Goal: Task Accomplishment & Management: Complete application form

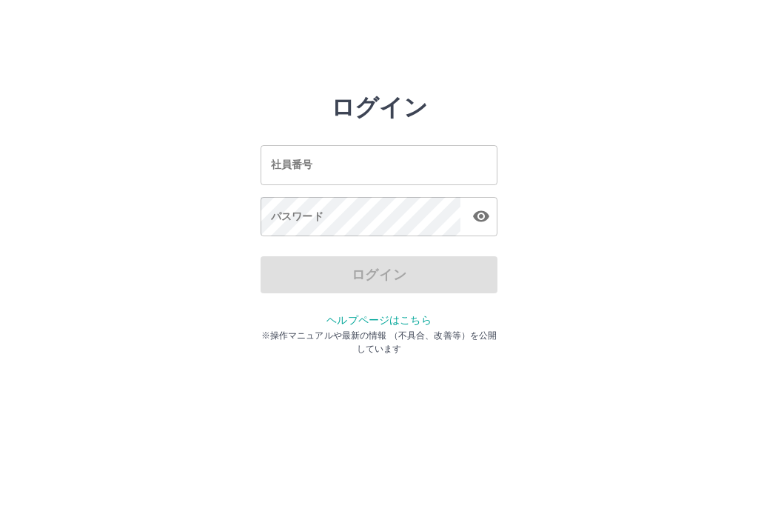
click at [341, 166] on input "社員番号" at bounding box center [378, 164] width 237 height 39
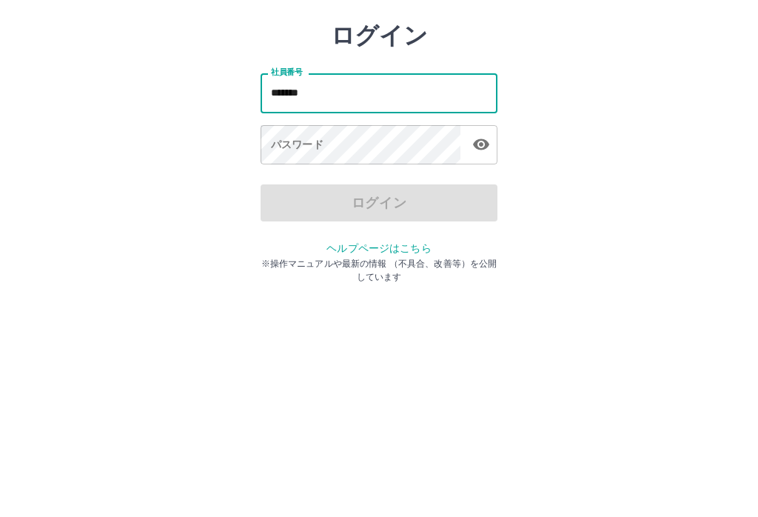
type input "*******"
click at [278, 197] on div "パスワード パスワード" at bounding box center [378, 217] width 237 height 41
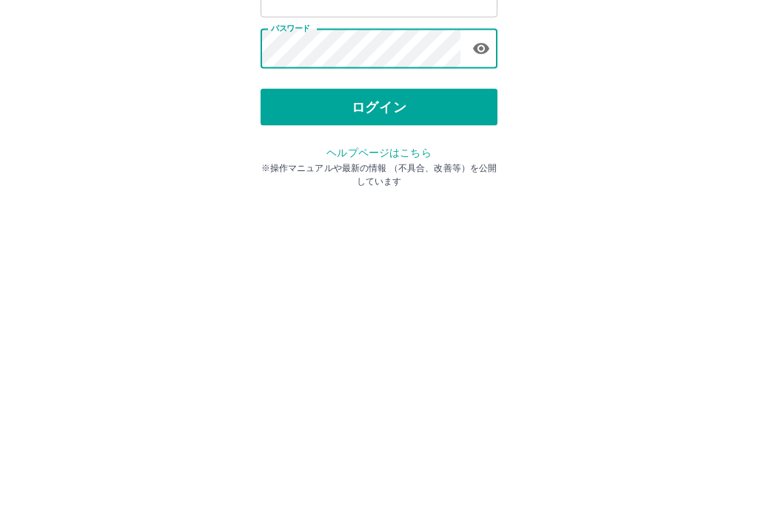
click at [428, 256] on button "ログイン" at bounding box center [378, 274] width 237 height 37
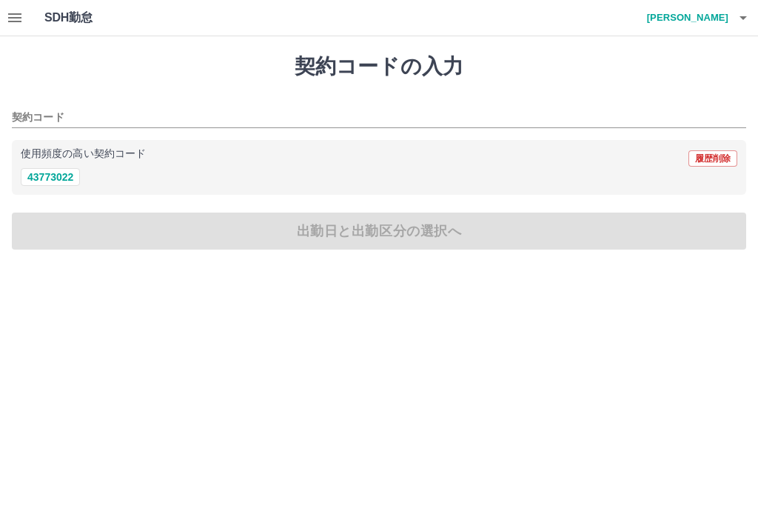
click at [716, 19] on h4 "[PERSON_NAME]" at bounding box center [683, 18] width 89 height 36
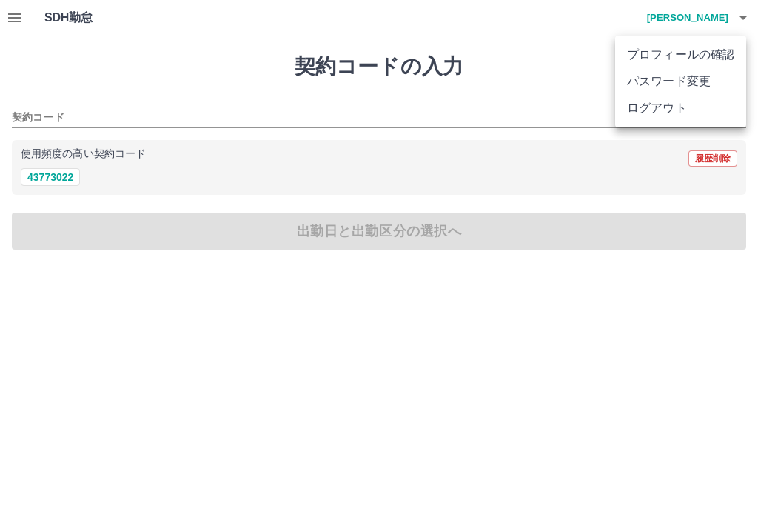
click at [671, 326] on div at bounding box center [379, 258] width 758 height 517
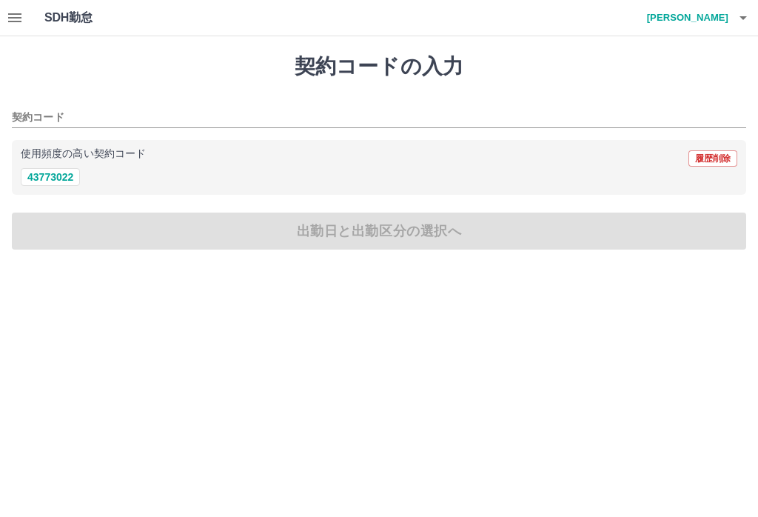
click at [24, 19] on button "button" at bounding box center [15, 18] width 30 height 36
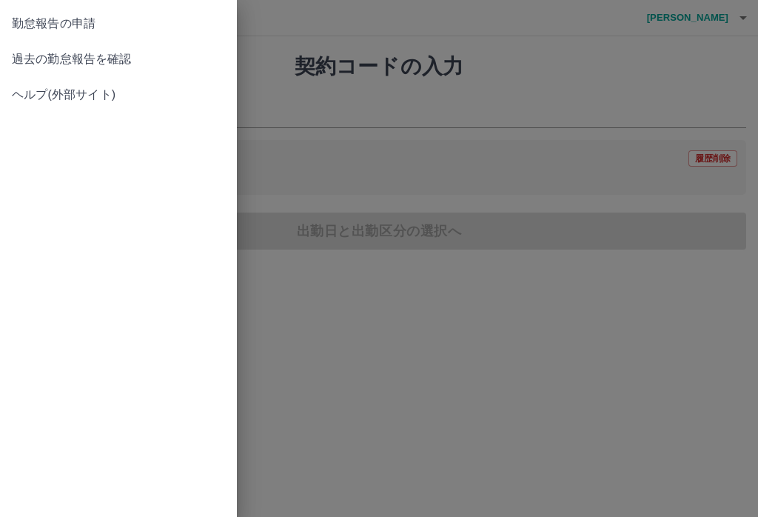
click at [83, 58] on span "過去の勤怠報告を確認" at bounding box center [118, 59] width 213 height 18
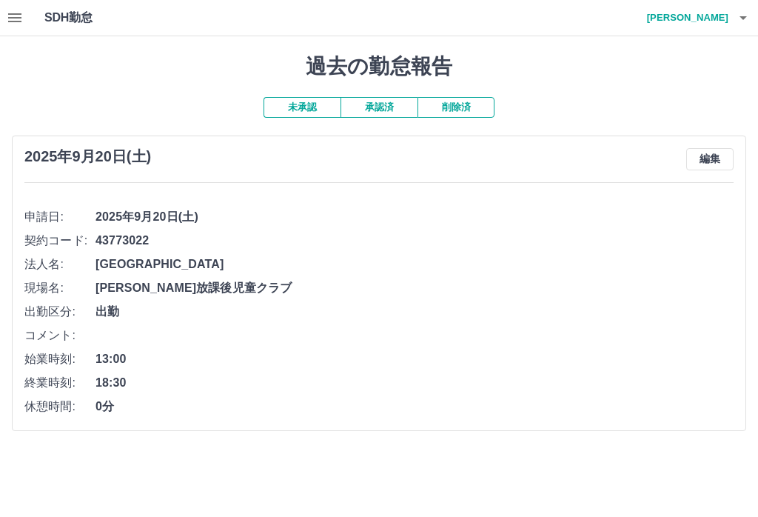
click at [27, 8] on button "button" at bounding box center [15, 18] width 30 height 36
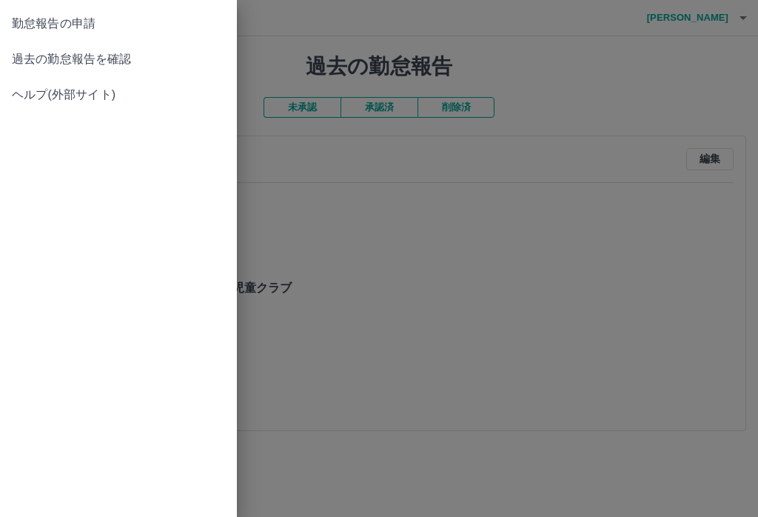
click at [353, 270] on div at bounding box center [379, 258] width 758 height 517
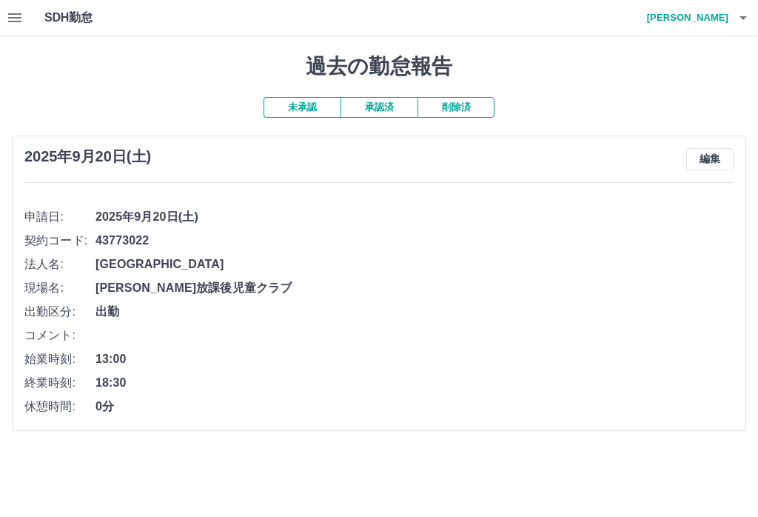
click at [81, 2] on h1 "SDH勤怠" at bounding box center [92, 18] width 96 height 36
click at [731, 156] on button "編集" at bounding box center [709, 159] width 47 height 22
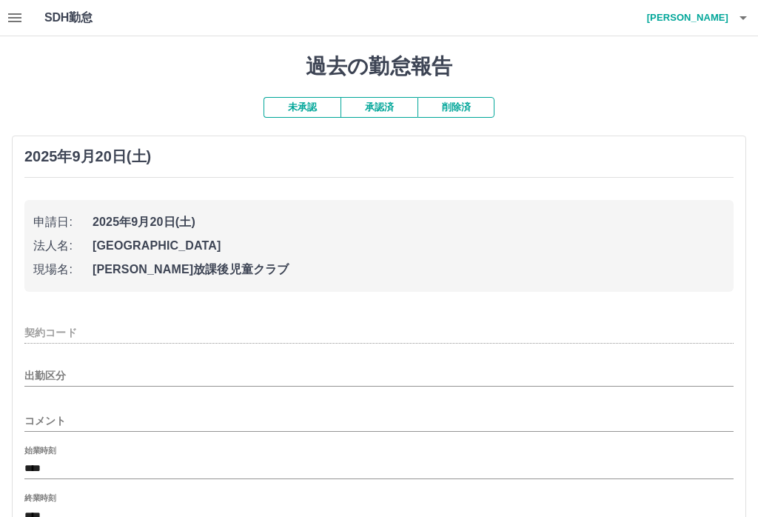
type input "********"
type input "**"
click at [314, 98] on button "未承認" at bounding box center [301, 107] width 77 height 21
click at [26, 6] on button "button" at bounding box center [15, 18] width 30 height 36
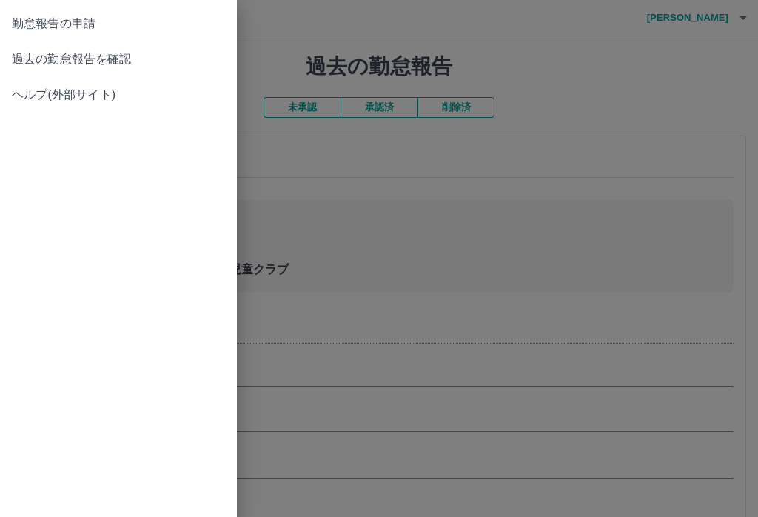
click at [68, 7] on link "勤怠報告の申請" at bounding box center [118, 24] width 237 height 36
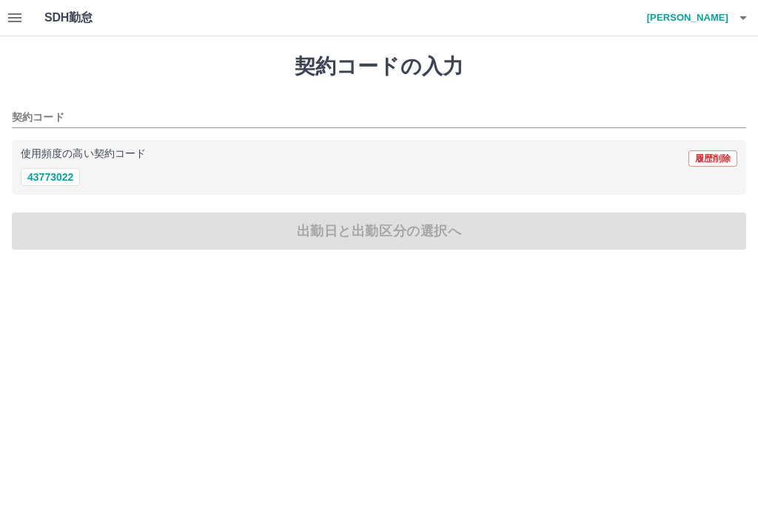
click at [351, 232] on div "契約コードの入力 契約コード 使用頻度の高い契約コード 履歴削除 43773022 出勤日と出勤区分の選択へ" at bounding box center [379, 151] width 758 height 231
click at [16, 9] on icon "button" at bounding box center [15, 18] width 18 height 18
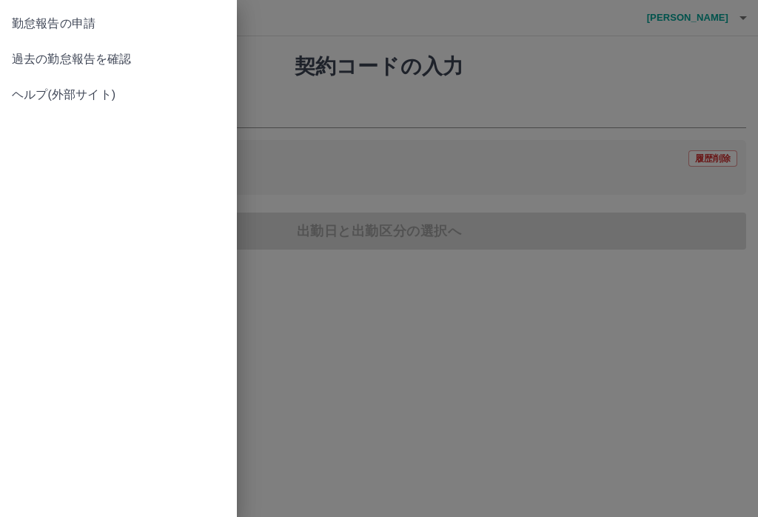
click at [106, 54] on span "過去の勤怠報告を確認" at bounding box center [118, 59] width 213 height 18
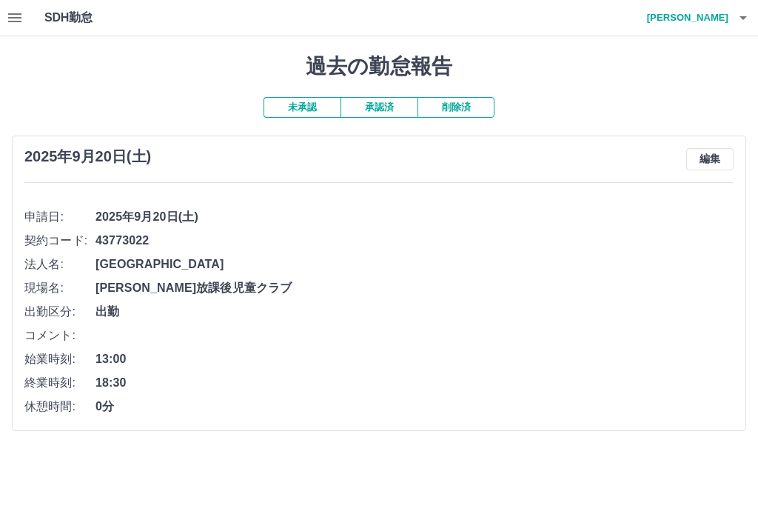
click at [303, 108] on button "未承認" at bounding box center [301, 107] width 77 height 21
click at [230, 73] on h1 "過去の勤怠報告" at bounding box center [379, 66] width 734 height 25
click at [751, 16] on icon "button" at bounding box center [743, 18] width 18 height 18
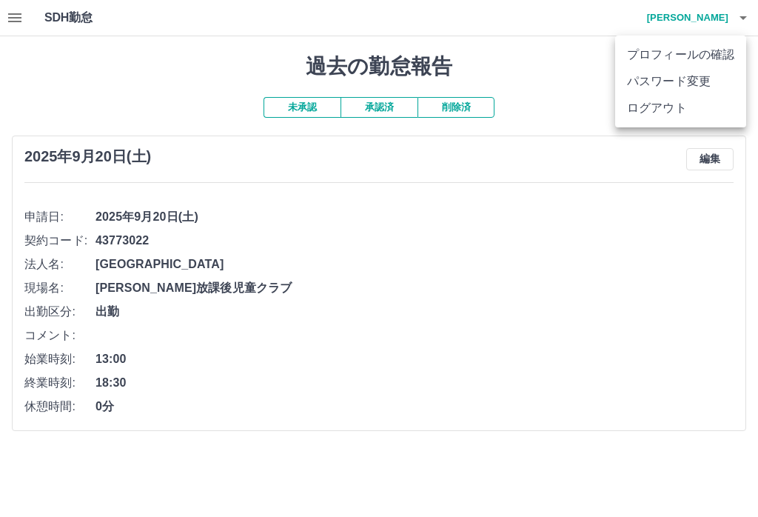
click at [567, 99] on div at bounding box center [379, 258] width 758 height 517
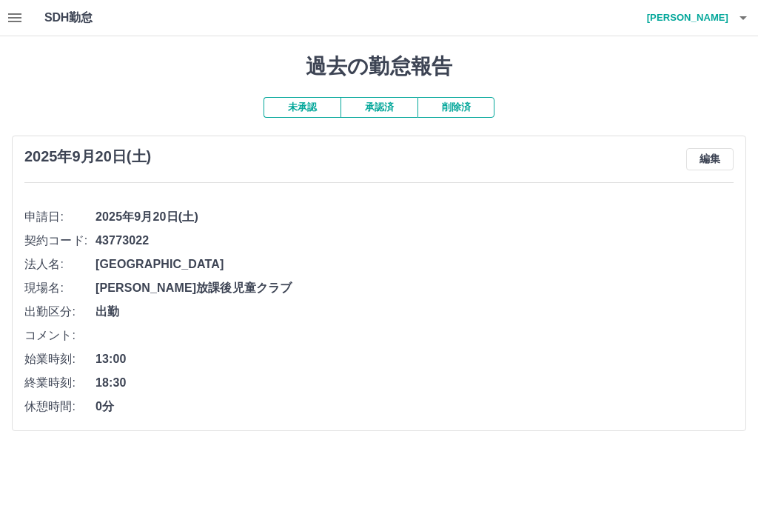
click at [18, 6] on button "button" at bounding box center [15, 18] width 30 height 36
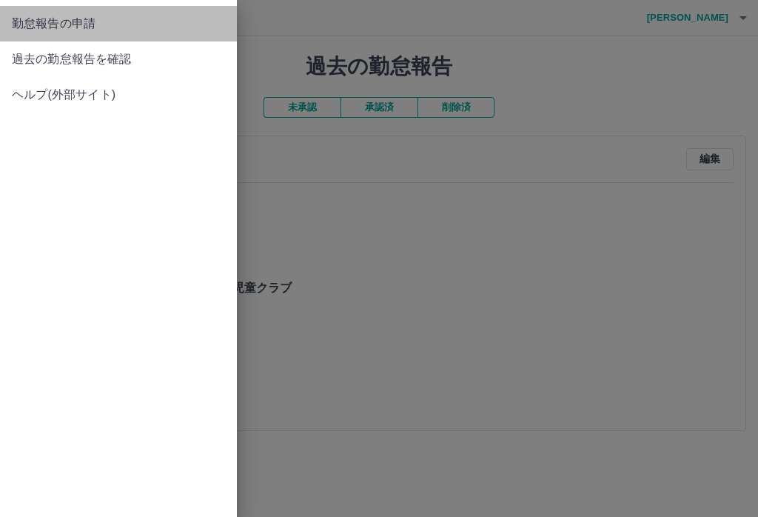
click at [87, 13] on link "勤怠報告の申請" at bounding box center [118, 24] width 237 height 36
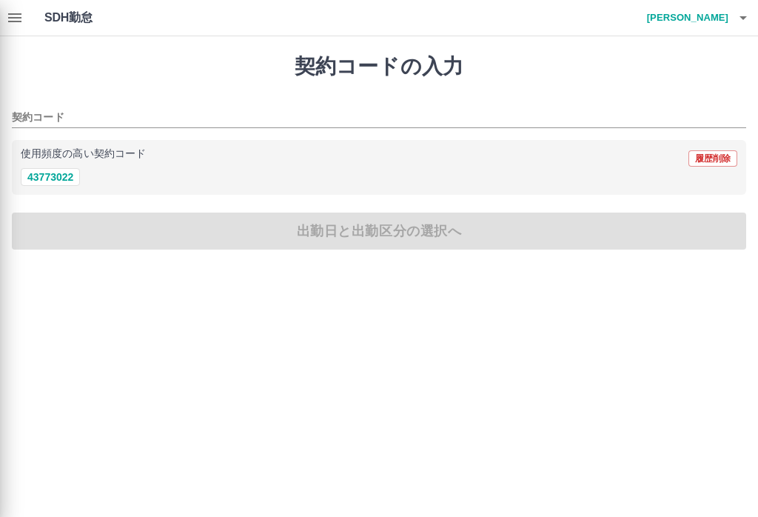
click at [349, 105] on div at bounding box center [379, 258] width 758 height 517
click at [58, 178] on div at bounding box center [379, 258] width 758 height 517
click at [63, 181] on div at bounding box center [379, 258] width 758 height 517
click at [77, 175] on div at bounding box center [379, 258] width 758 height 517
click at [59, 180] on div at bounding box center [379, 258] width 758 height 517
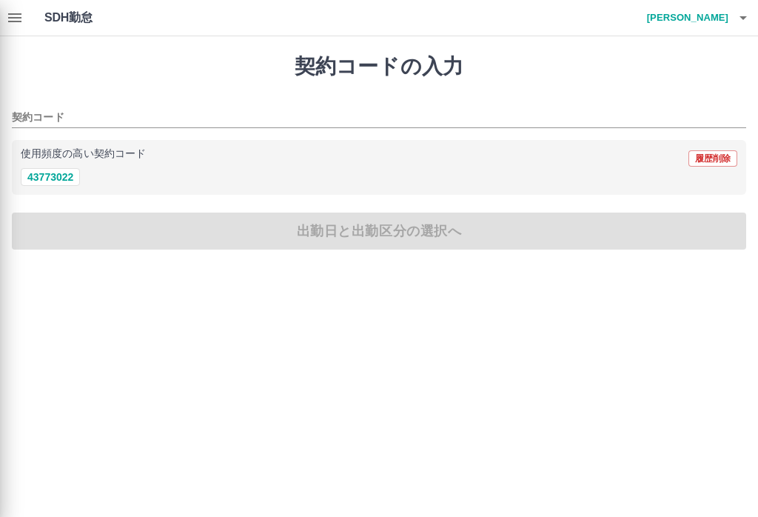
click at [118, 110] on div at bounding box center [379, 258] width 758 height 517
click at [63, 184] on div at bounding box center [379, 258] width 758 height 517
click at [129, 115] on div at bounding box center [379, 258] width 758 height 517
click at [320, 110] on div at bounding box center [379, 258] width 758 height 517
click at [542, 95] on div at bounding box center [379, 258] width 758 height 517
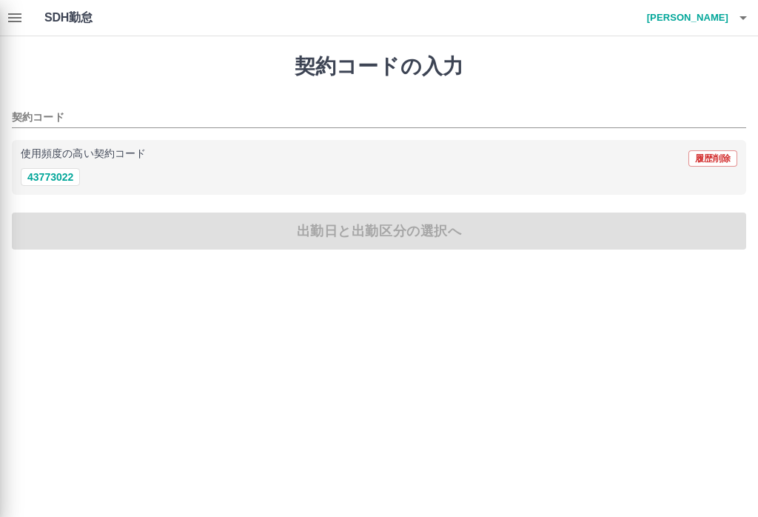
click at [58, 170] on div at bounding box center [379, 258] width 758 height 517
click at [57, 169] on div at bounding box center [379, 258] width 758 height 517
click at [66, 186] on div at bounding box center [379, 258] width 758 height 517
click at [54, 174] on div at bounding box center [379, 258] width 758 height 517
click at [127, 108] on div at bounding box center [379, 258] width 758 height 517
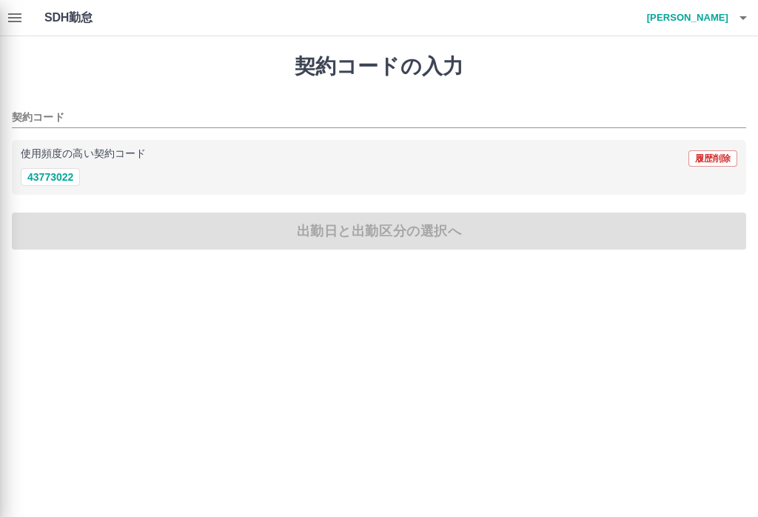
click at [67, 122] on div at bounding box center [379, 258] width 758 height 517
click at [23, 24] on div at bounding box center [379, 258] width 758 height 517
click at [740, 14] on div at bounding box center [379, 258] width 758 height 517
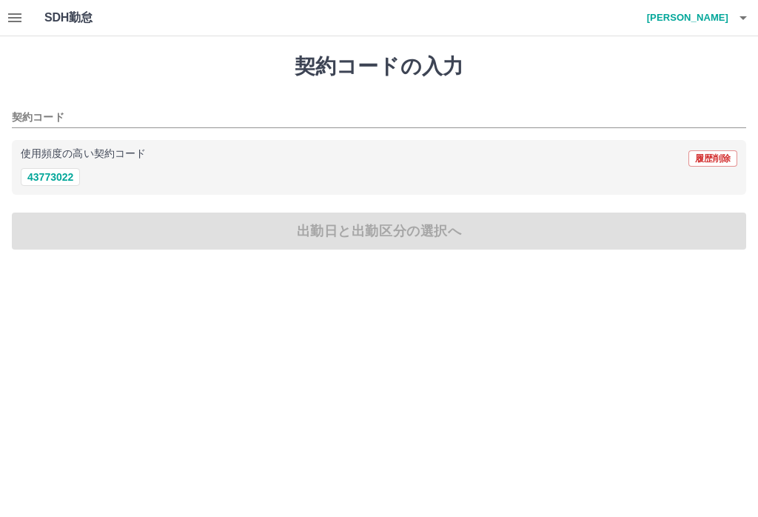
click at [118, 115] on input "契約コード" at bounding box center [368, 118] width 712 height 19
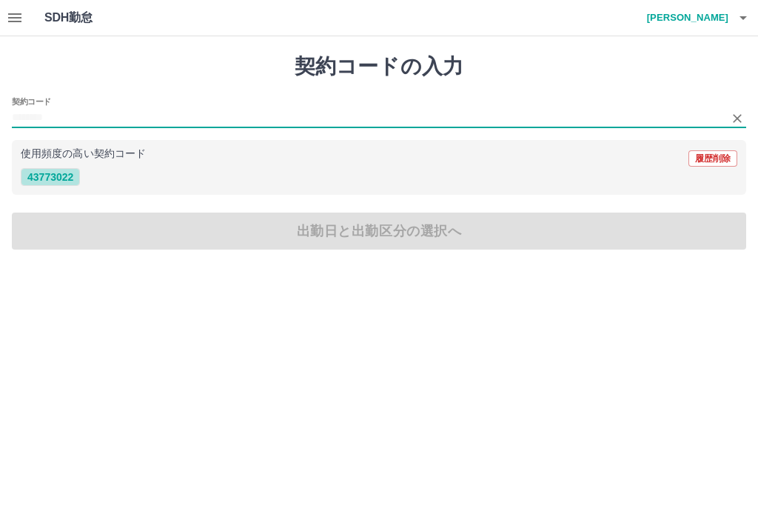
click at [61, 184] on button "43773022" at bounding box center [50, 177] width 59 height 18
type input "********"
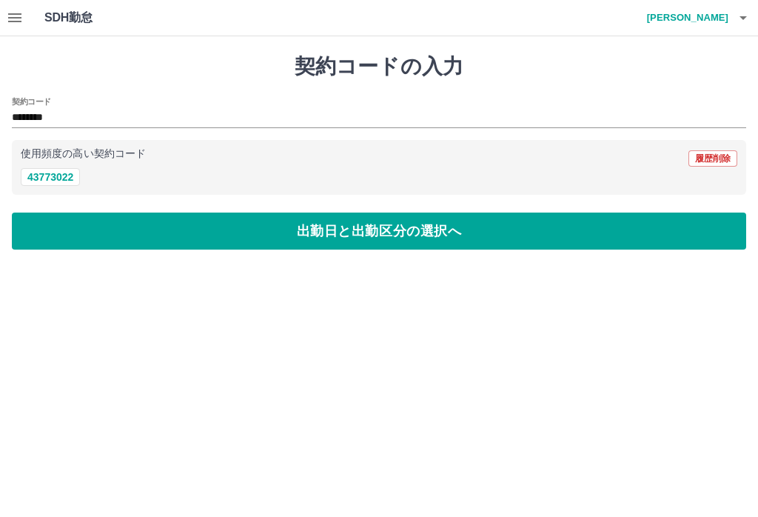
click at [441, 226] on button "出勤日と出勤区分の選択へ" at bounding box center [379, 230] width 734 height 37
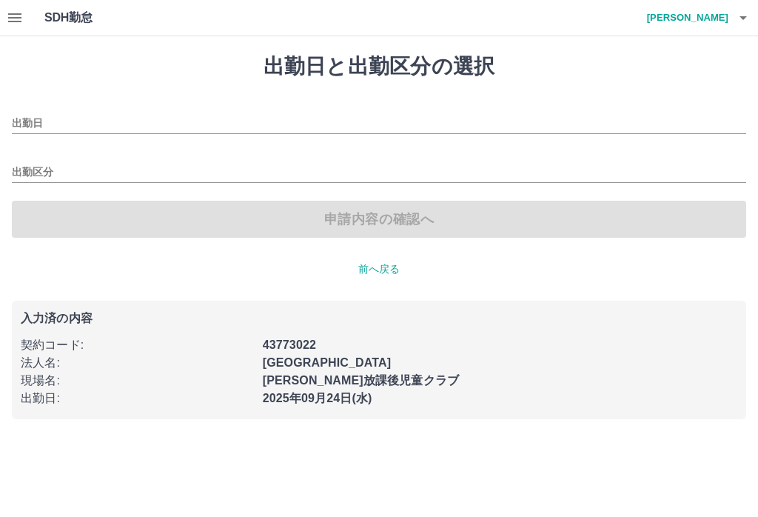
type input "**********"
click at [234, 175] on input "出勤区分" at bounding box center [379, 173] width 734 height 19
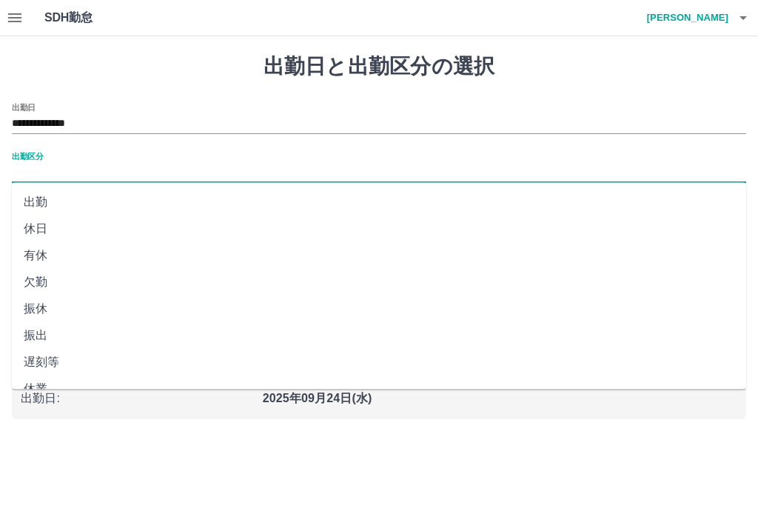
click at [41, 201] on li "出勤" at bounding box center [379, 202] width 734 height 27
type input "**"
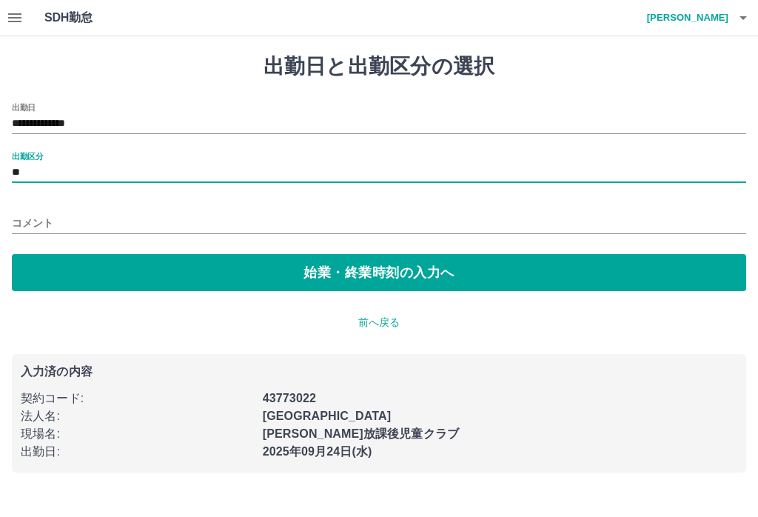
click at [186, 417] on div "現場名 :" at bounding box center [133, 429] width 242 height 27
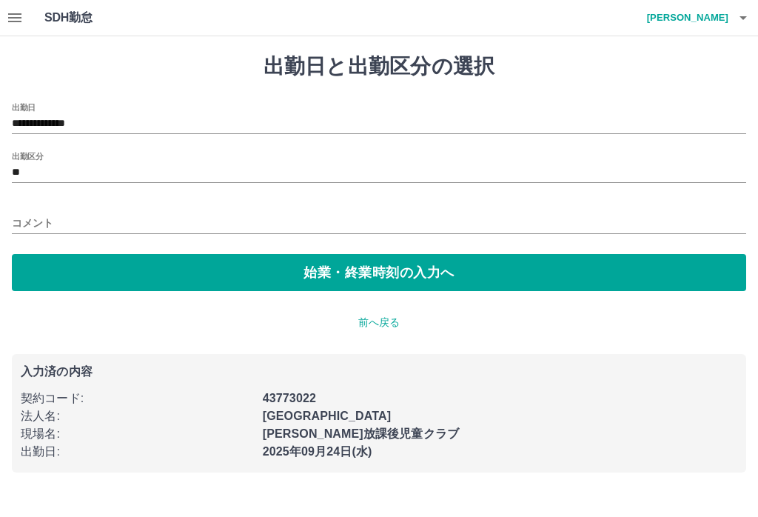
click at [314, 427] on b "北光放課後児童クラブ" at bounding box center [361, 433] width 196 height 13
click at [362, 451] on b "2025年09月24日(水)" at bounding box center [318, 451] width 110 height 13
click at [79, 16] on h1 "SDH勤怠" at bounding box center [92, 18] width 96 height 36
click at [10, 14] on icon "button" at bounding box center [14, 17] width 13 height 9
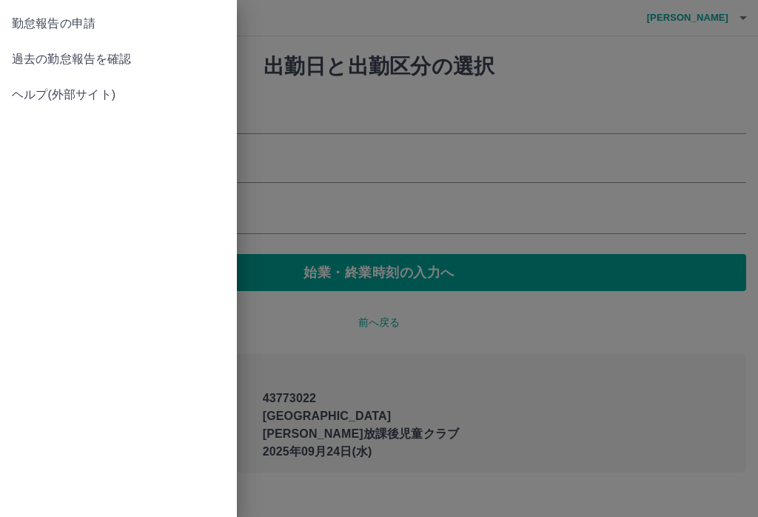
click at [76, 23] on span "勤怠報告の申請" at bounding box center [118, 24] width 213 height 18
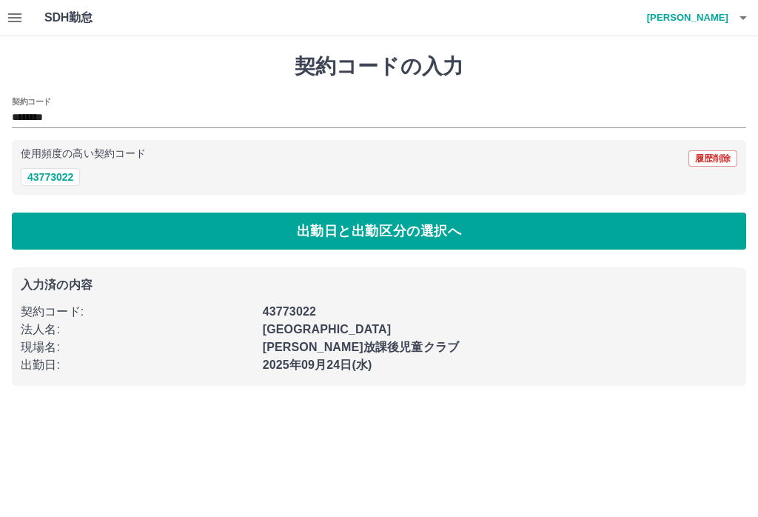
click at [451, 229] on button "出勤日と出勤区分の選択へ" at bounding box center [379, 230] width 734 height 37
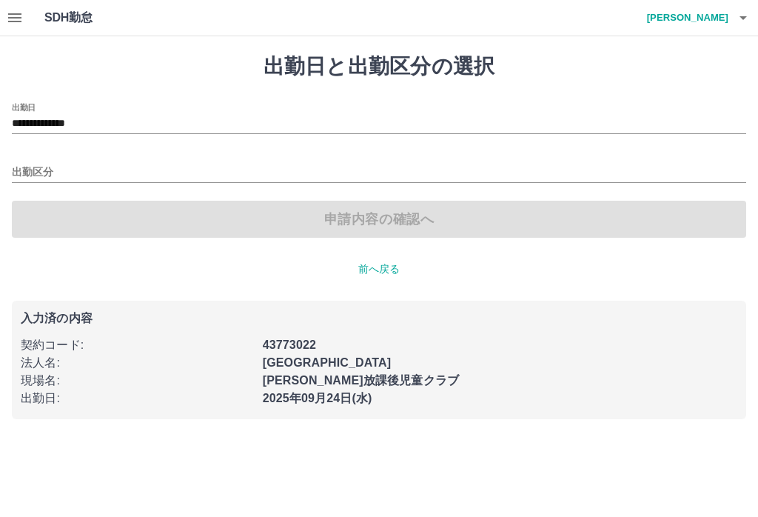
click at [383, 269] on p "前へ戻る" at bounding box center [379, 269] width 734 height 16
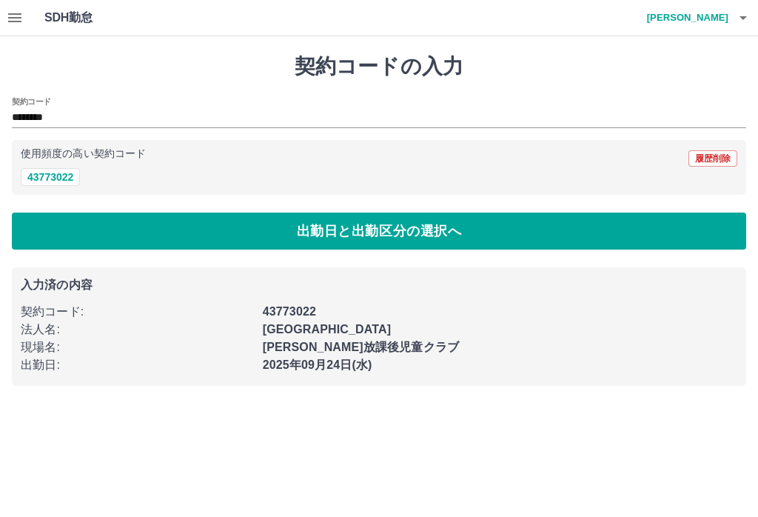
click at [267, 232] on button "出勤日と出勤区分の選択へ" at bounding box center [379, 230] width 734 height 37
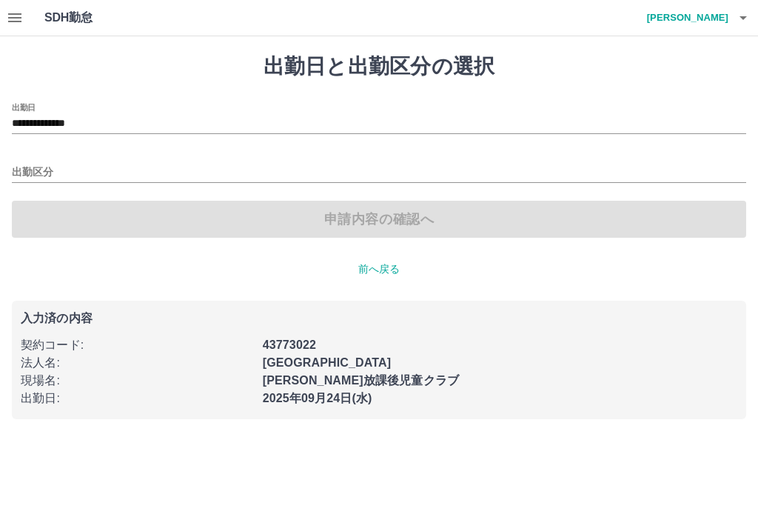
click at [104, 106] on div "**********" at bounding box center [379, 118] width 734 height 31
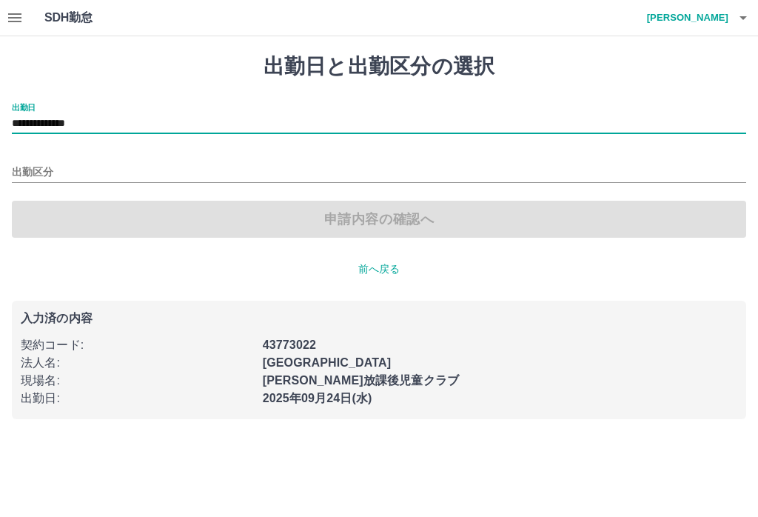
click at [187, 121] on input "**********" at bounding box center [379, 124] width 734 height 19
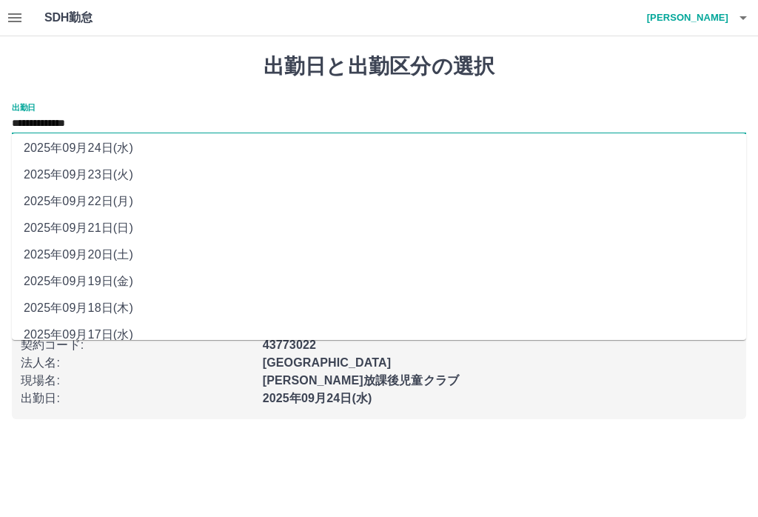
scroll to position [30, 0]
click at [136, 149] on li "2025年09月24日(水)" at bounding box center [379, 148] width 734 height 27
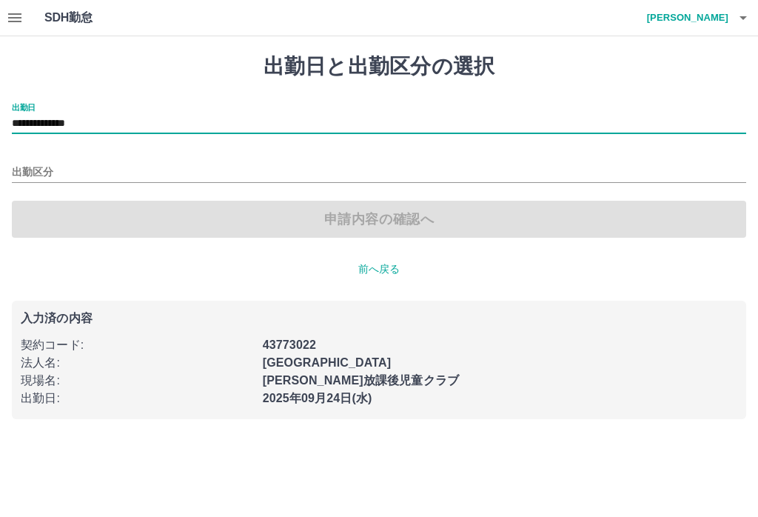
click at [435, 369] on div "[PERSON_NAME]放課後児童クラブ" at bounding box center [495, 376] width 483 height 27
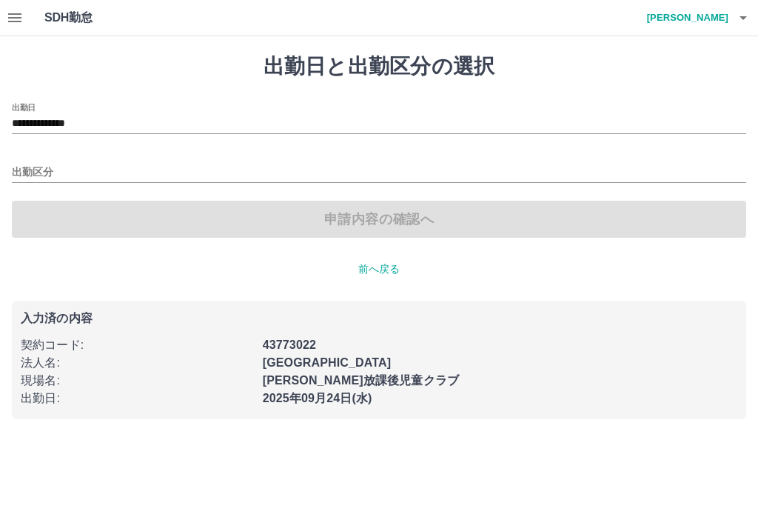
click at [494, 375] on div "[PERSON_NAME]放課後児童クラブ" at bounding box center [495, 376] width 483 height 27
click at [457, 386] on div "2025年09月24日(水)" at bounding box center [495, 393] width 483 height 27
click at [42, 164] on input "出勤区分" at bounding box center [379, 173] width 734 height 19
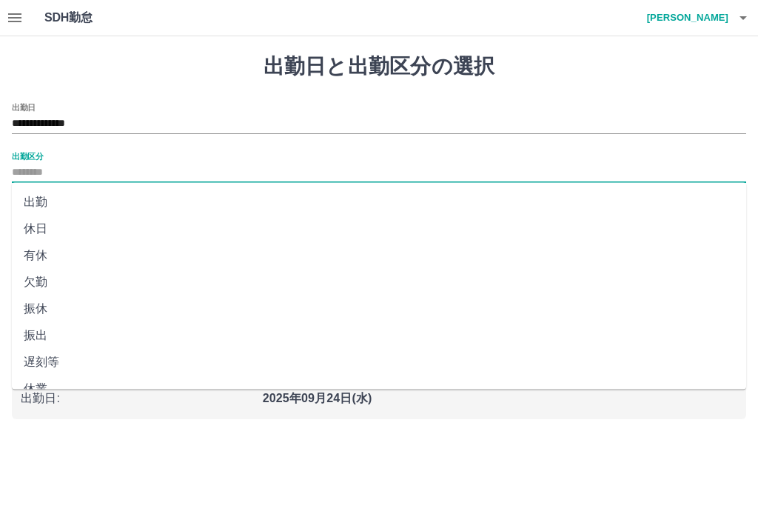
click at [52, 201] on li "出勤" at bounding box center [379, 202] width 734 height 27
type input "**"
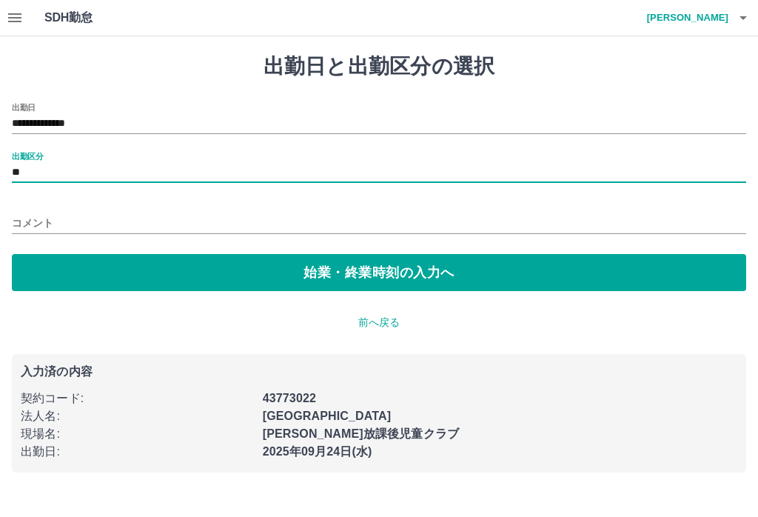
click at [269, 272] on button "始業・終業時刻の入力へ" at bounding box center [379, 272] width 734 height 37
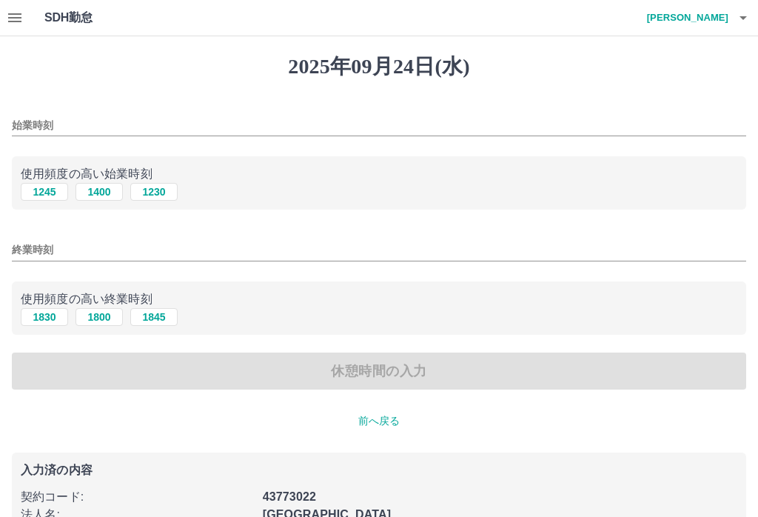
click at [104, 191] on button "1400" at bounding box center [98, 192] width 47 height 18
type input "****"
click at [106, 318] on button "1800" at bounding box center [98, 317] width 47 height 18
type input "****"
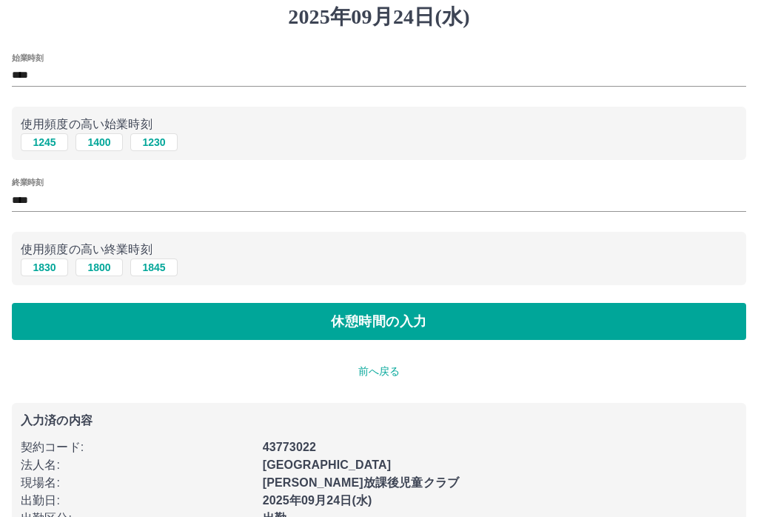
scroll to position [68, 0]
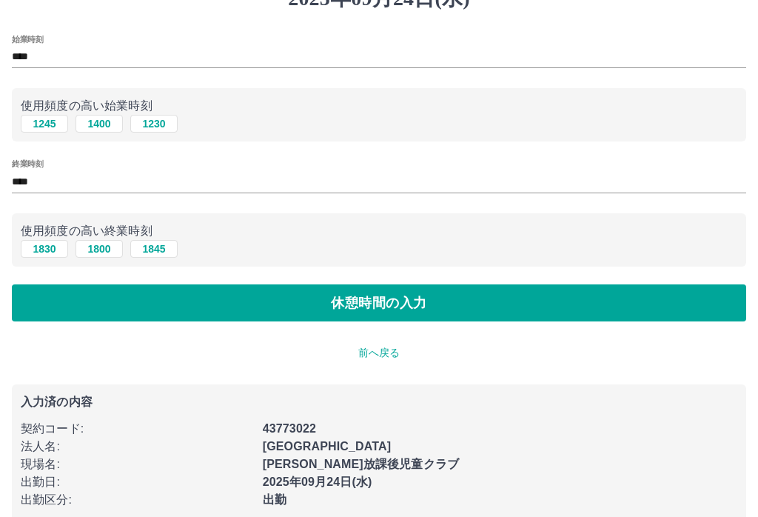
click at [389, 306] on button "休憩時間の入力" at bounding box center [379, 302] width 734 height 37
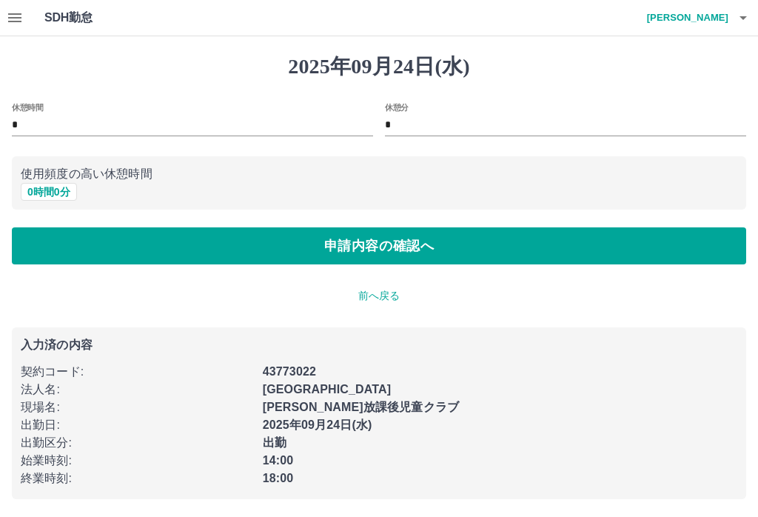
scroll to position [1, 0]
click at [375, 246] on button "申請内容の確認へ" at bounding box center [379, 245] width 734 height 37
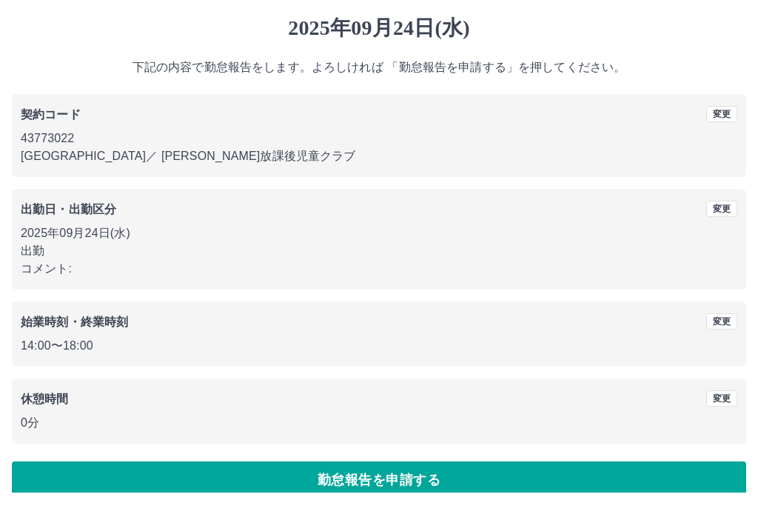
scroll to position [37, 0]
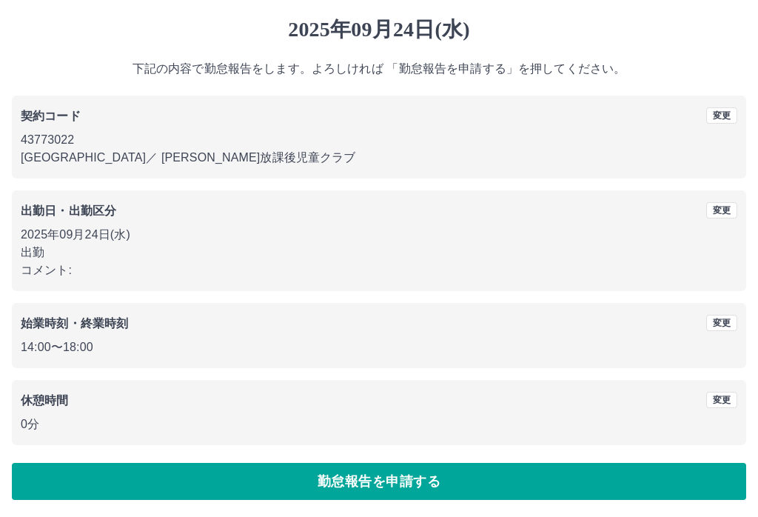
click at [346, 477] on button "勤怠報告を申請する" at bounding box center [379, 481] width 734 height 37
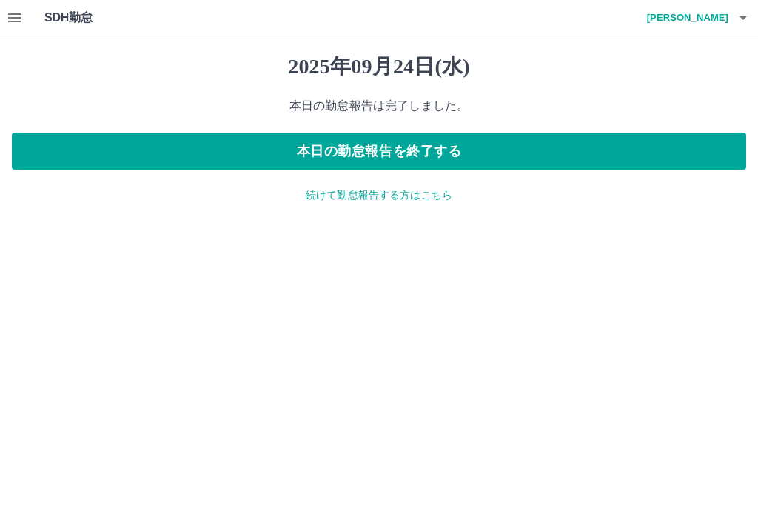
click at [331, 154] on button "本日の勤怠報告を終了する" at bounding box center [379, 150] width 734 height 37
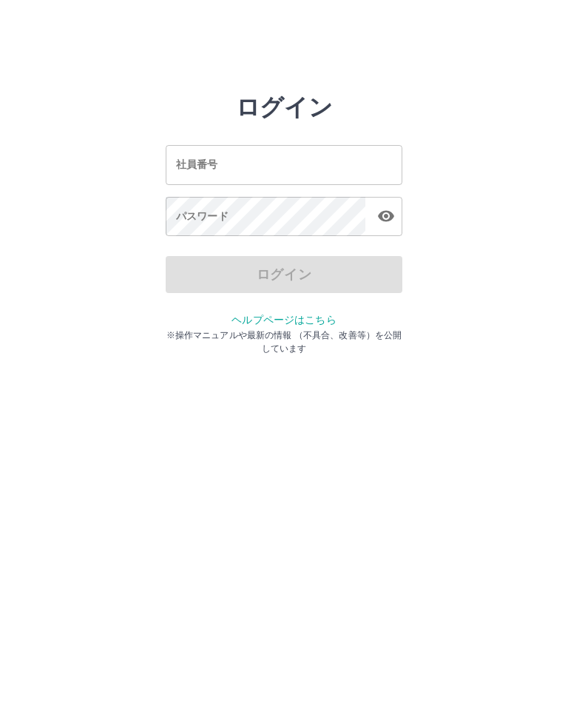
click at [212, 169] on div "社員番号 社員番号" at bounding box center [284, 164] width 237 height 39
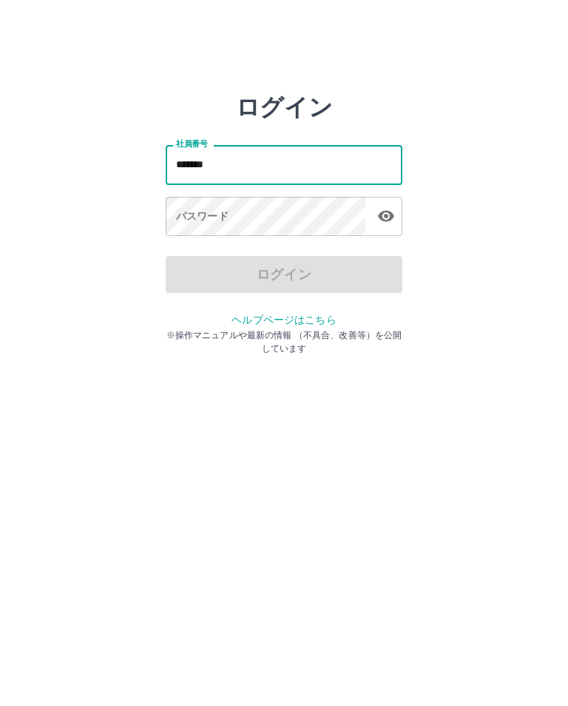
type input "*******"
click at [196, 211] on div "パスワード パスワード" at bounding box center [284, 217] width 237 height 41
click at [190, 212] on div "パスワード パスワード" at bounding box center [284, 217] width 237 height 41
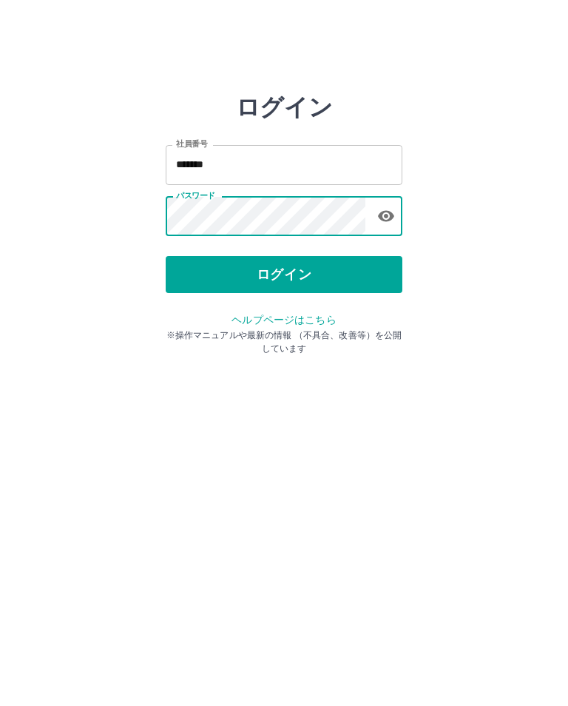
click at [274, 283] on button "ログイン" at bounding box center [284, 274] width 237 height 37
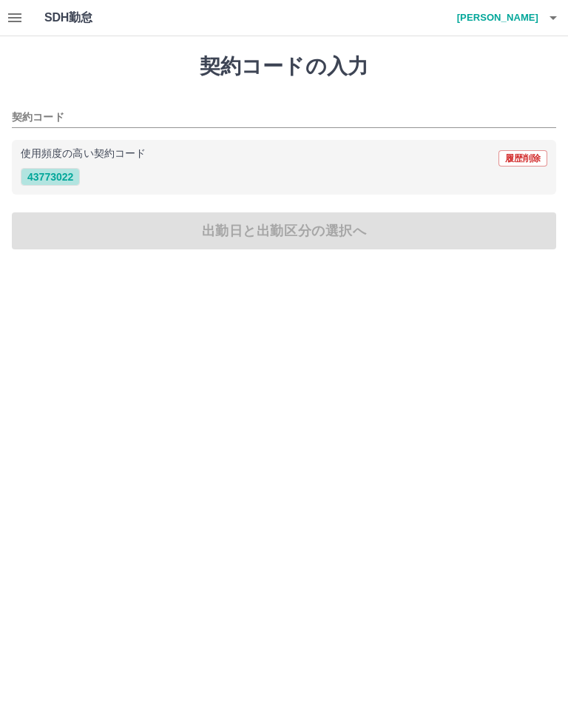
click at [59, 184] on button "43773022" at bounding box center [50, 177] width 59 height 18
type input "********"
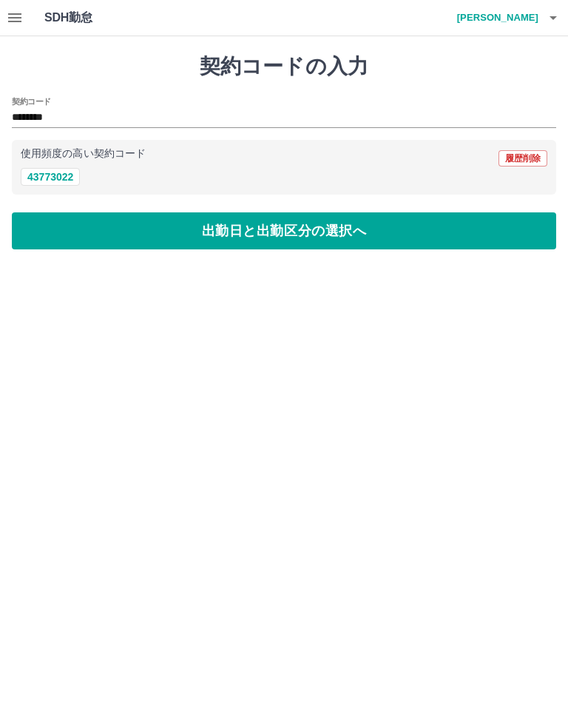
click at [269, 223] on button "出勤日と出勤区分の選択へ" at bounding box center [284, 230] width 545 height 37
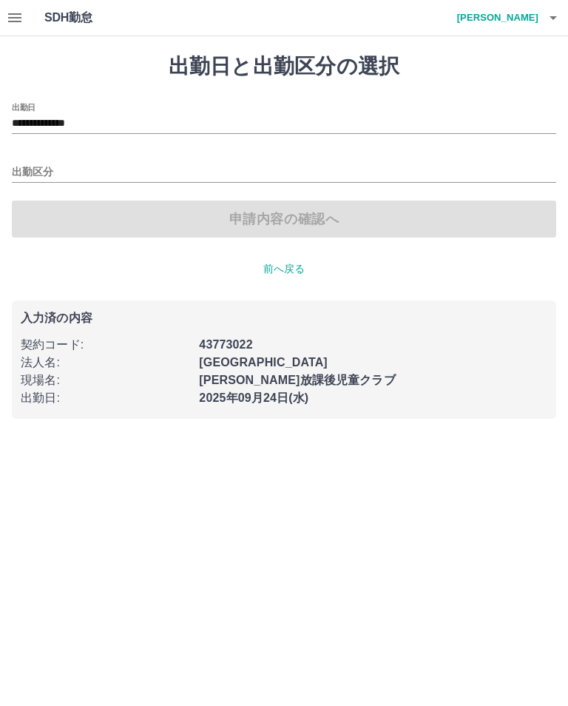
click at [42, 164] on input "出勤区分" at bounding box center [284, 173] width 545 height 19
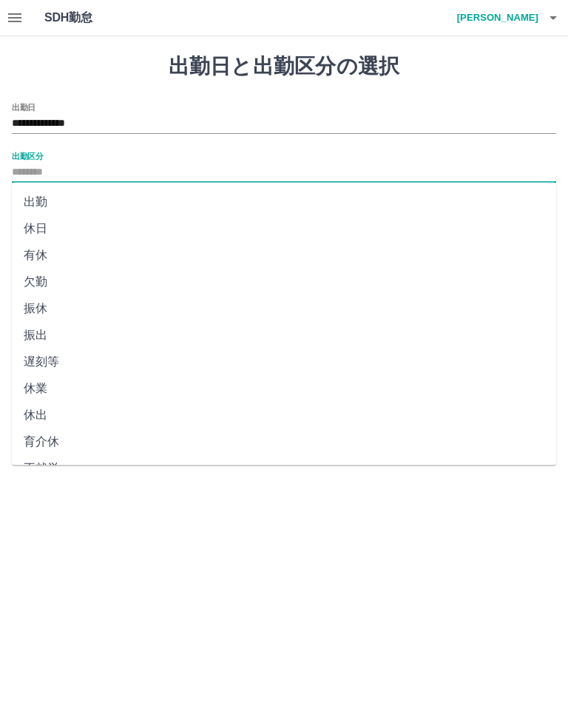
click at [38, 254] on li "有休" at bounding box center [284, 255] width 545 height 27
type input "**"
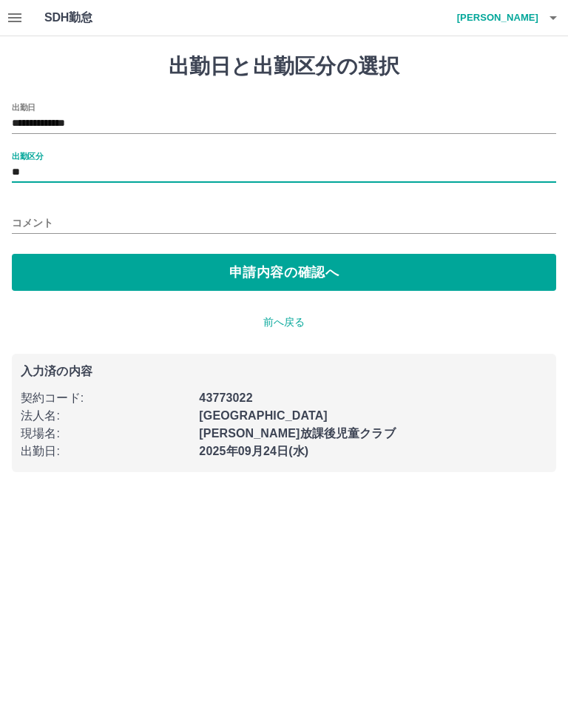
click at [32, 159] on label "出勤区分" at bounding box center [27, 155] width 31 height 11
click at [32, 164] on input "**" at bounding box center [284, 173] width 545 height 19
click at [17, 151] on label "出勤区分" at bounding box center [27, 155] width 31 height 11
click at [17, 164] on input "**" at bounding box center [284, 173] width 545 height 19
click at [23, 106] on label "出勤日" at bounding box center [24, 106] width 24 height 11
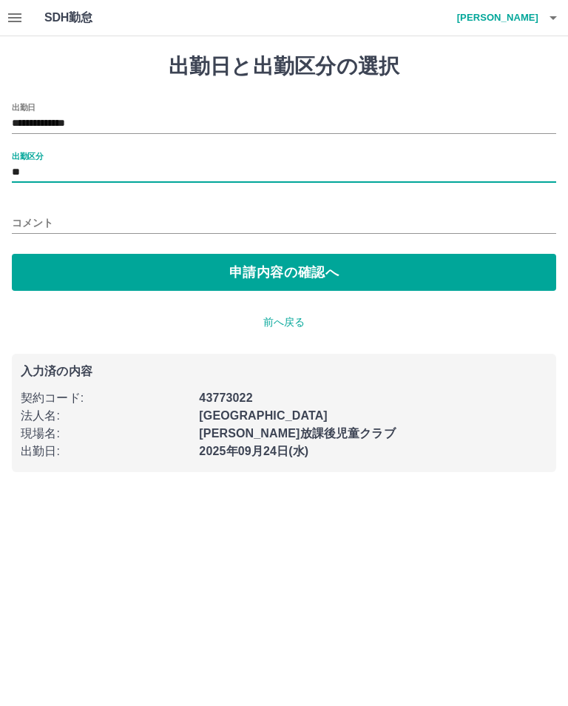
click at [23, 115] on input "**********" at bounding box center [284, 124] width 545 height 19
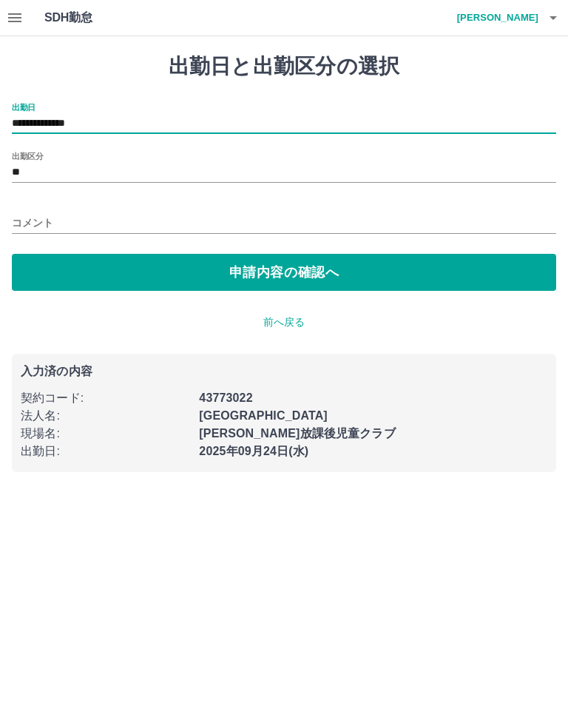
click at [24, 160] on label "出勤区分" at bounding box center [27, 155] width 31 height 11
click at [24, 164] on input "**" at bounding box center [284, 173] width 545 height 19
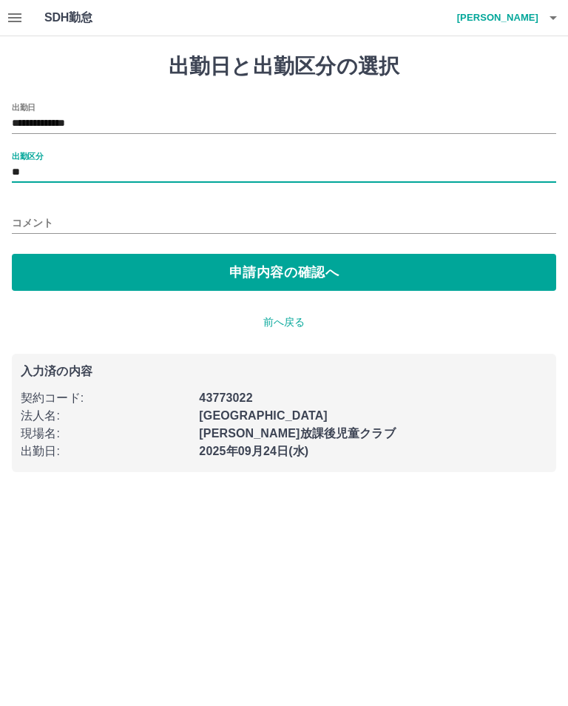
click at [26, 218] on input "コメント" at bounding box center [284, 222] width 545 height 21
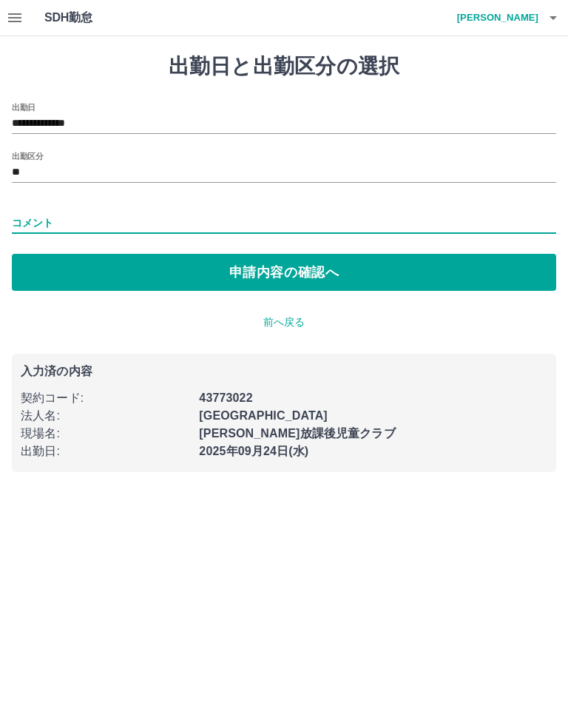
click at [279, 315] on p "前へ戻る" at bounding box center [284, 323] width 545 height 16
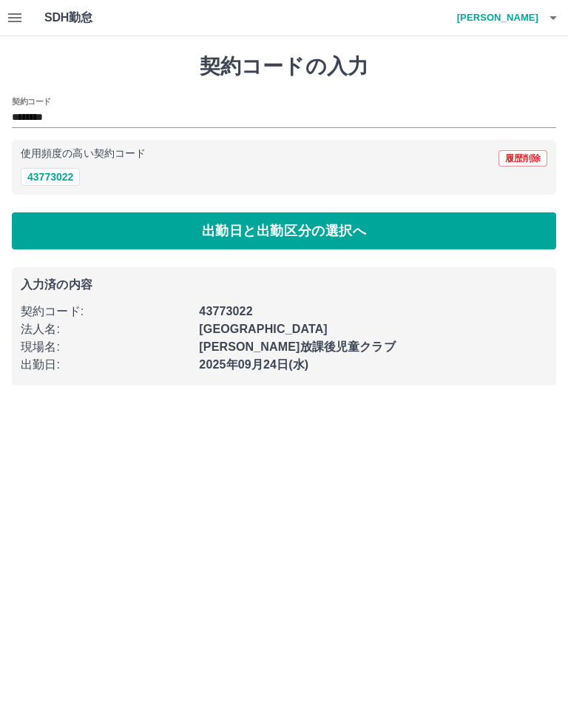
click at [53, 178] on button "43773022" at bounding box center [50, 177] width 59 height 18
click at [275, 228] on button "出勤日と出勤区分の選択へ" at bounding box center [284, 230] width 545 height 37
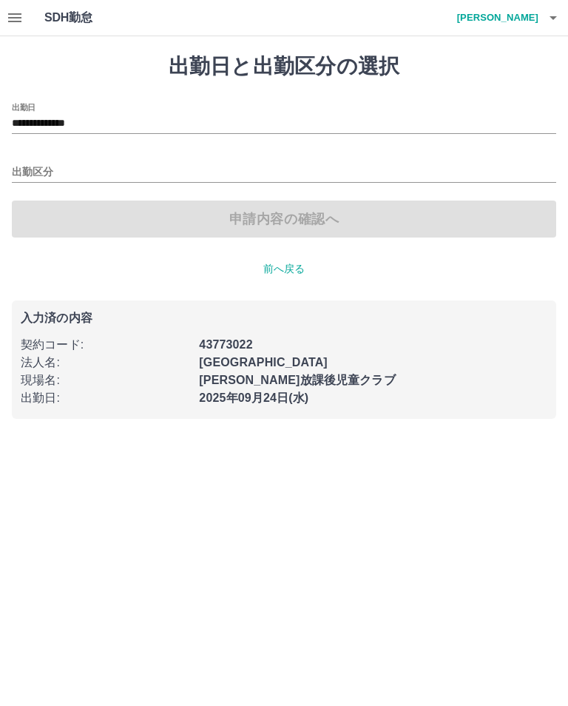
click at [62, 118] on input "**********" at bounding box center [284, 124] width 545 height 19
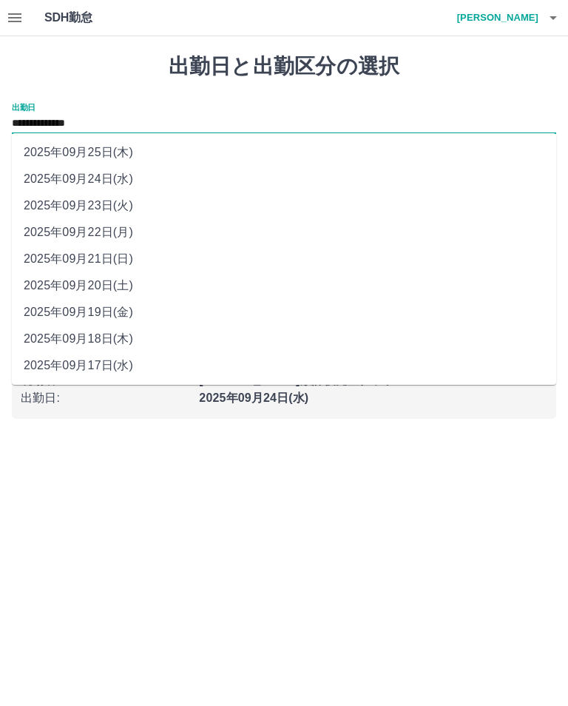
click at [93, 227] on li "2025年09月22日(月)" at bounding box center [284, 232] width 545 height 27
type input "**********"
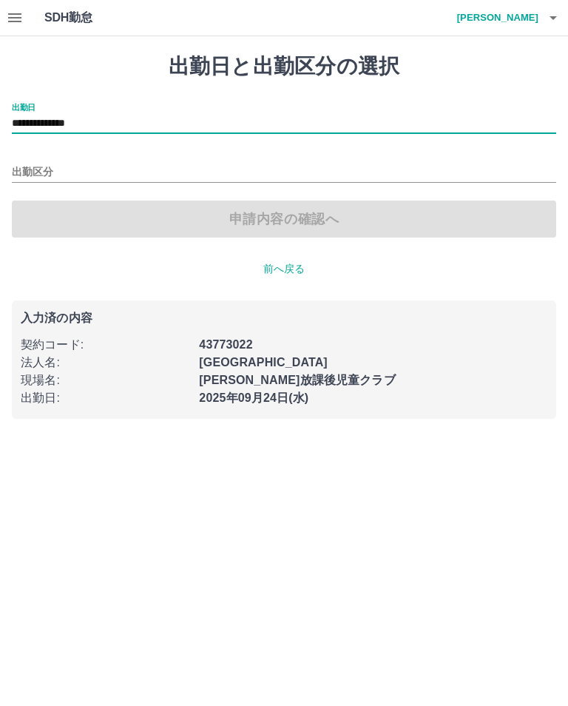
click at [27, 167] on input "出勤区分" at bounding box center [284, 173] width 545 height 19
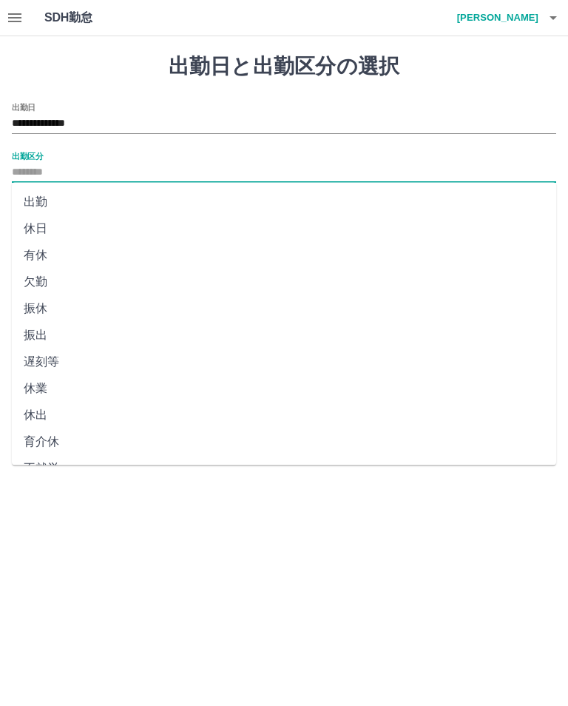
click at [33, 252] on li "有休" at bounding box center [284, 255] width 545 height 27
type input "**"
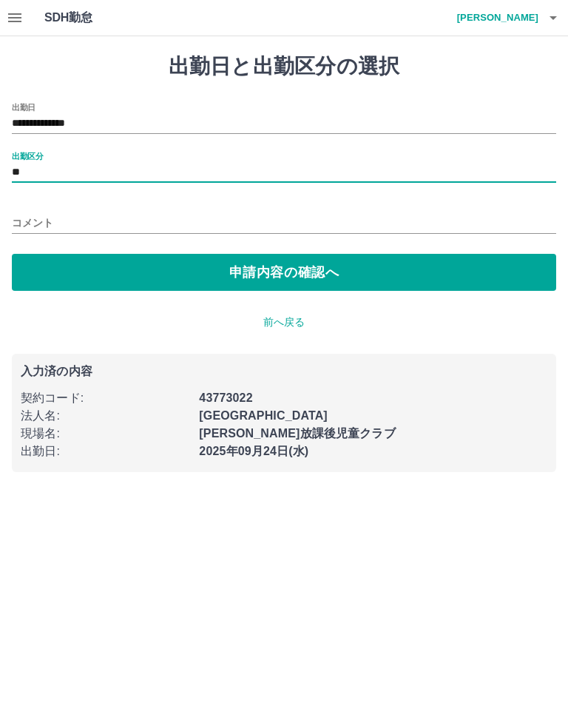
click at [278, 266] on button "申請内容の確認へ" at bounding box center [284, 272] width 545 height 37
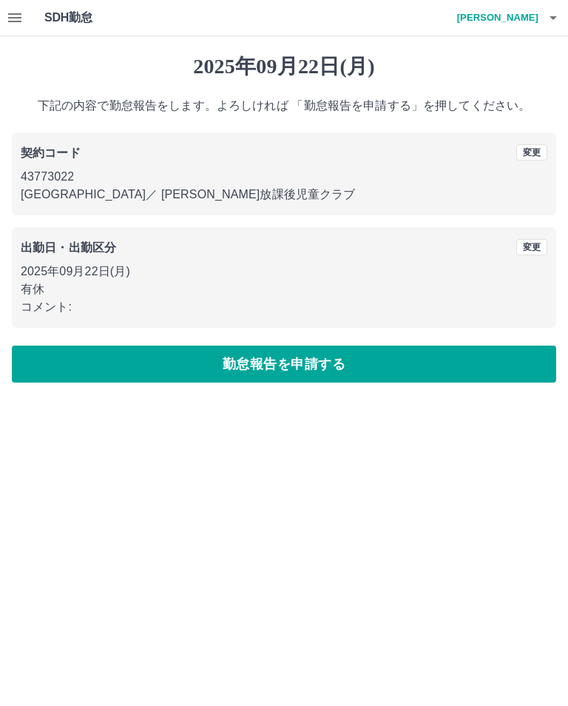
click at [259, 366] on button "勤怠報告を申請する" at bounding box center [284, 364] width 545 height 37
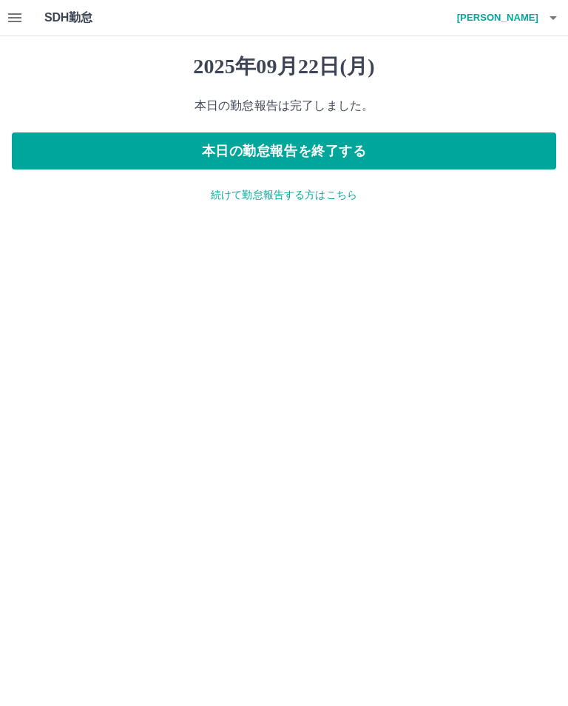
click at [286, 152] on button "本日の勤怠報告を終了する" at bounding box center [284, 150] width 545 height 37
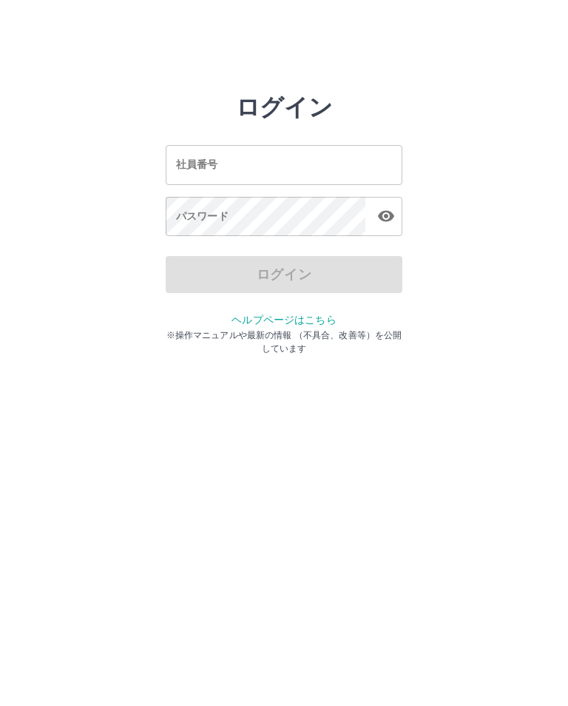
click at [194, 163] on div "社員番号 社員番号" at bounding box center [284, 164] width 237 height 39
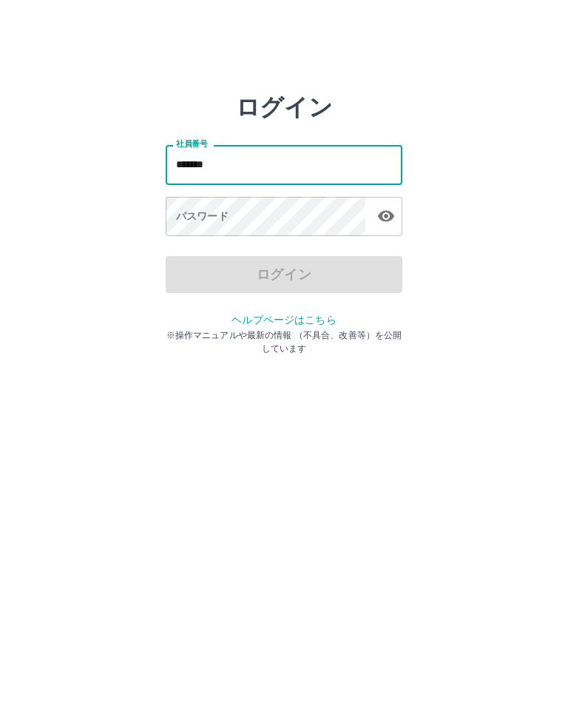
type input "*******"
click at [190, 220] on div "パスワード パスワード" at bounding box center [284, 217] width 237 height 41
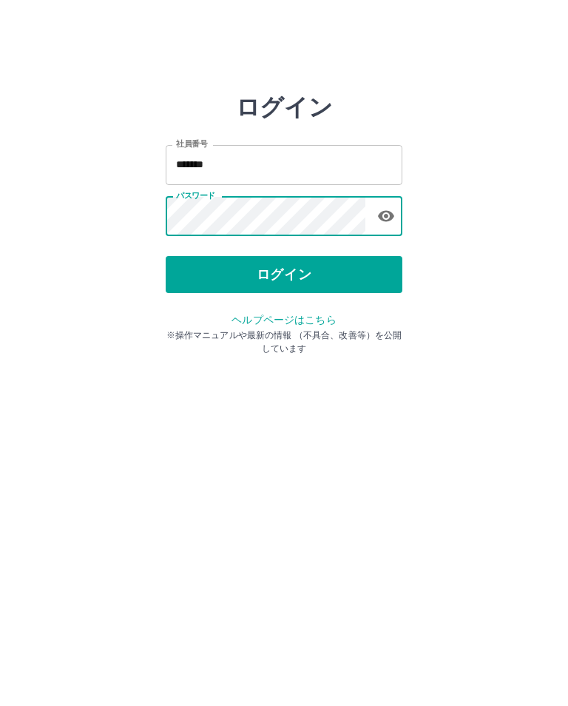
click at [266, 281] on button "ログイン" at bounding box center [284, 274] width 237 height 37
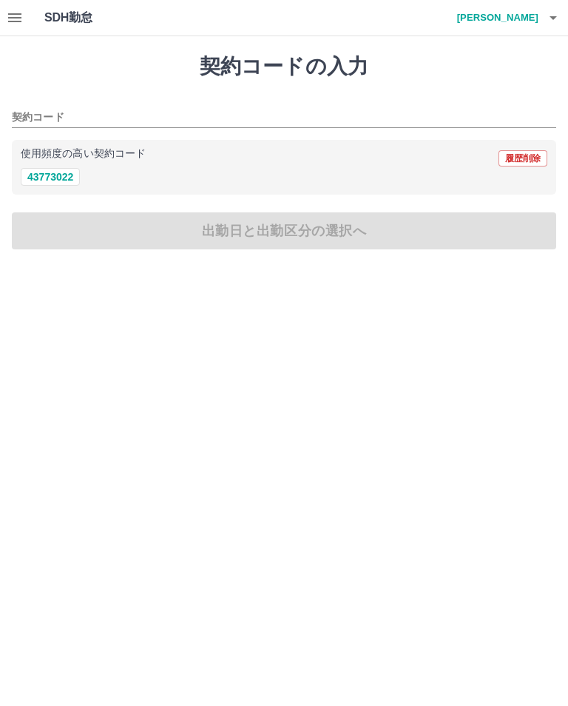
click at [61, 182] on button "43773022" at bounding box center [50, 177] width 59 height 18
type input "********"
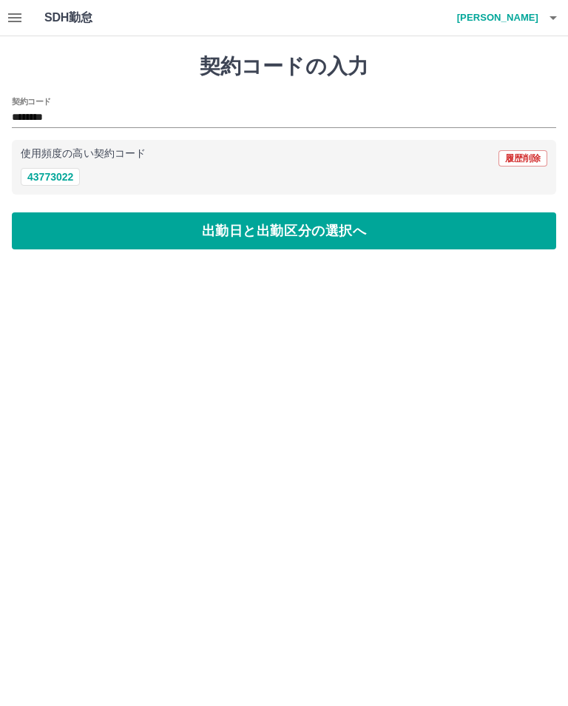
click at [262, 230] on button "出勤日と出勤区分の選択へ" at bounding box center [284, 230] width 545 height 37
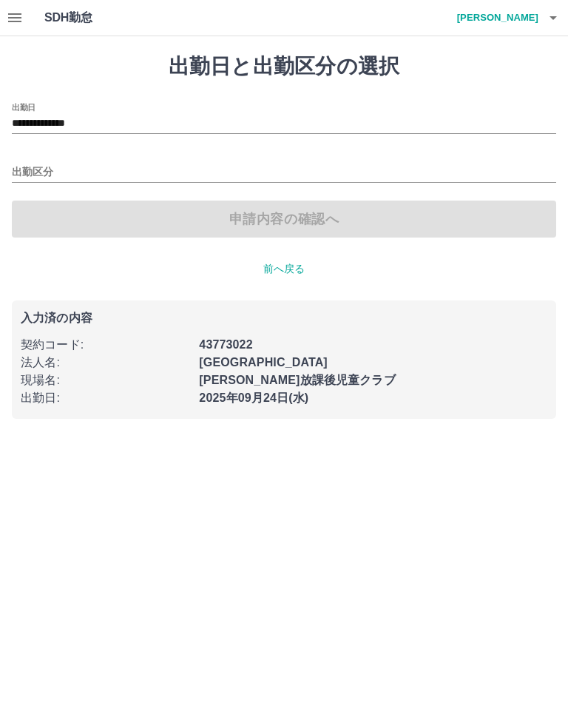
click at [35, 165] on input "出勤区分" at bounding box center [284, 173] width 545 height 19
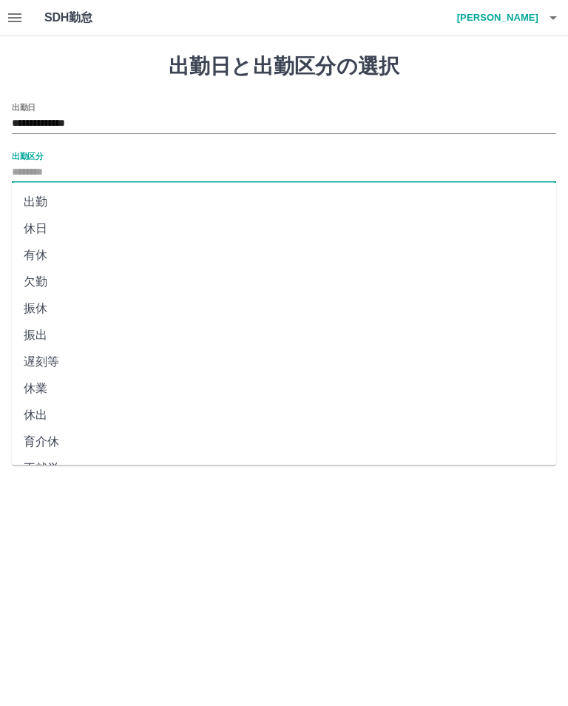
click at [37, 202] on li "出勤" at bounding box center [284, 202] width 545 height 27
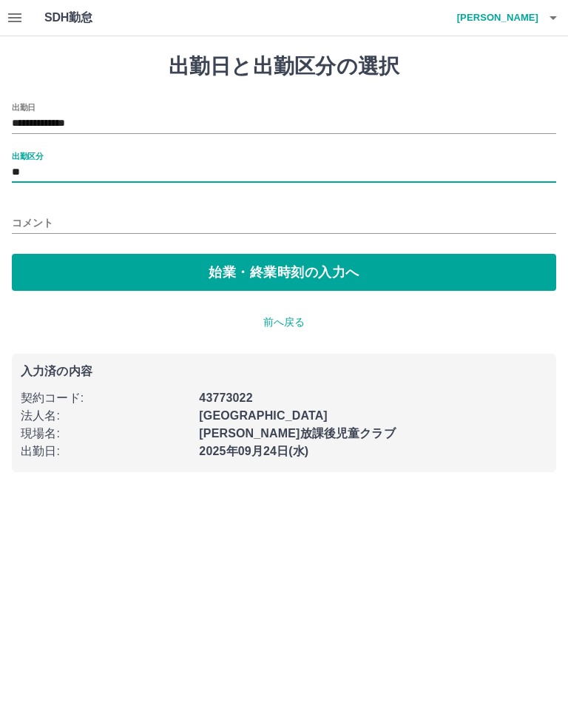
type input "**"
click at [268, 274] on button "始業・終業時刻の入力へ" at bounding box center [284, 272] width 545 height 37
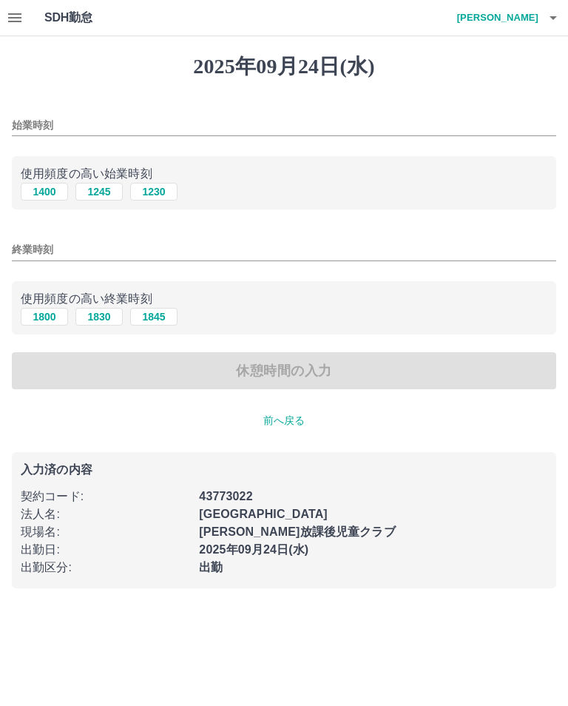
click at [38, 192] on button "1400" at bounding box center [44, 192] width 47 height 18
type input "****"
click at [41, 319] on button "1800" at bounding box center [44, 317] width 47 height 18
type input "****"
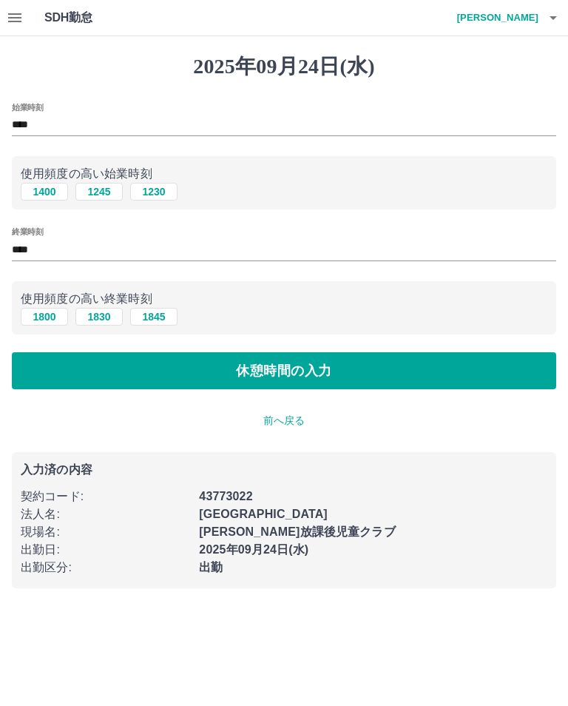
click at [279, 377] on button "休憩時間の入力" at bounding box center [284, 370] width 545 height 37
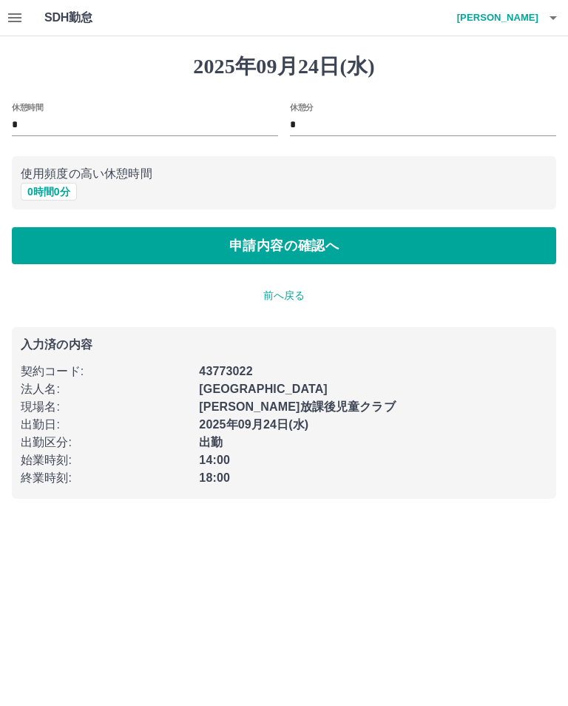
click at [49, 197] on button "0 時間 0 分" at bounding box center [49, 192] width 56 height 18
click at [294, 246] on button "申請内容の確認へ" at bounding box center [284, 245] width 545 height 37
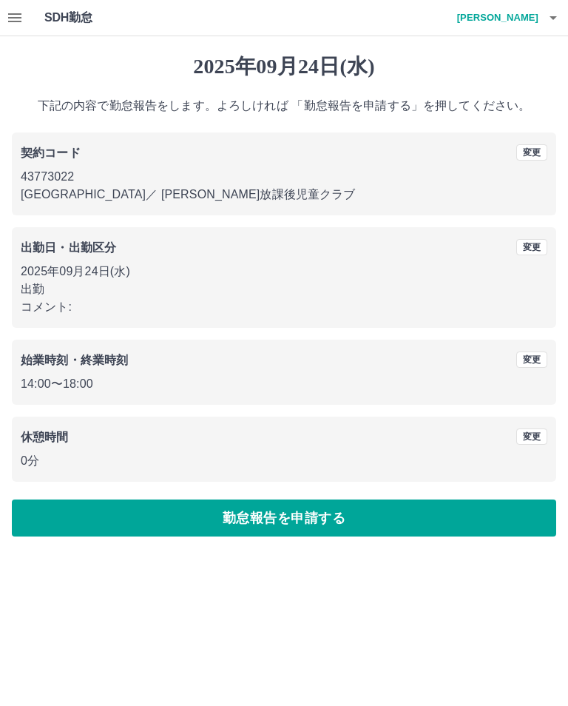
click at [304, 516] on button "勤怠報告を申請する" at bounding box center [284, 518] width 545 height 37
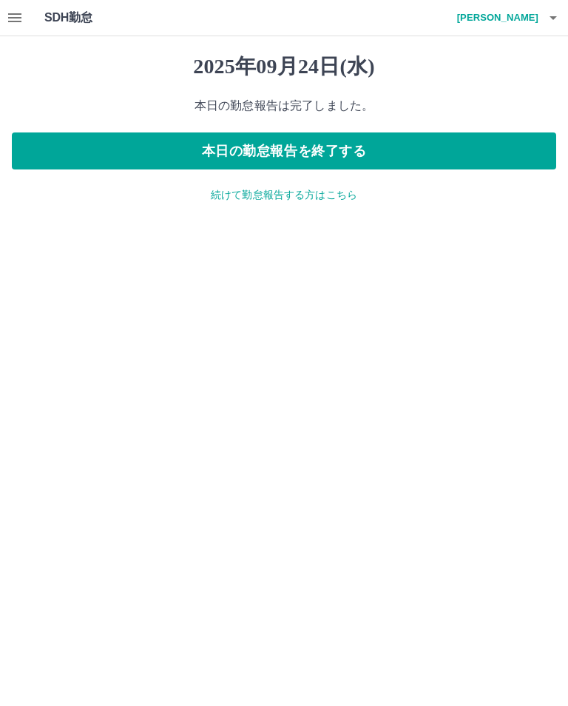
click at [287, 146] on button "本日の勤怠報告を終了する" at bounding box center [284, 150] width 545 height 37
